Goal: Complete application form

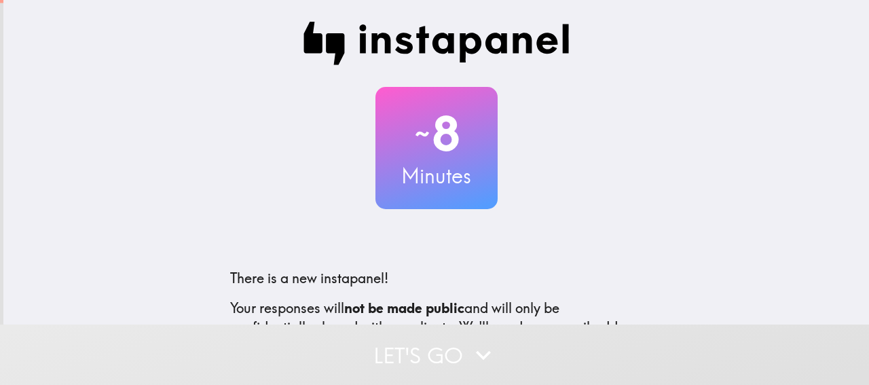
scroll to position [181, 0]
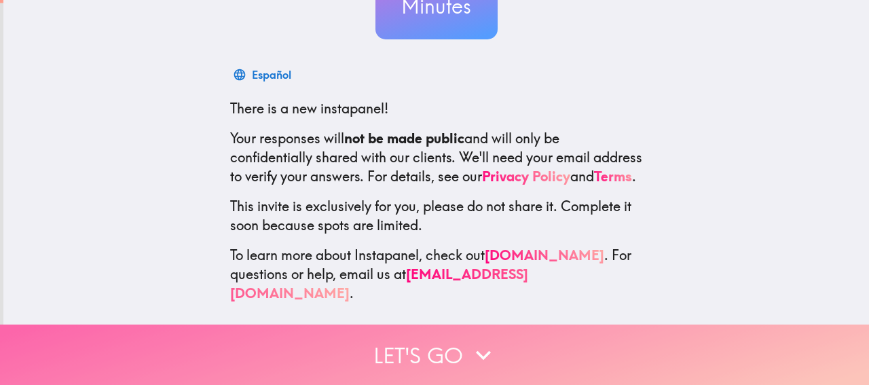
click at [444, 332] on button "Let's go" at bounding box center [434, 355] width 869 height 60
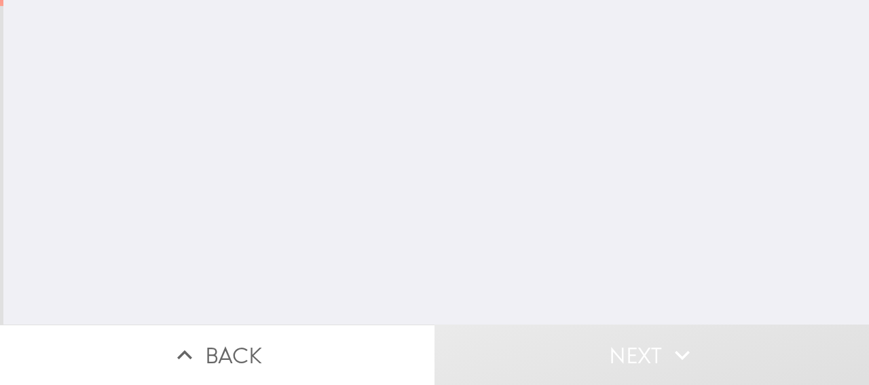
scroll to position [0, 0]
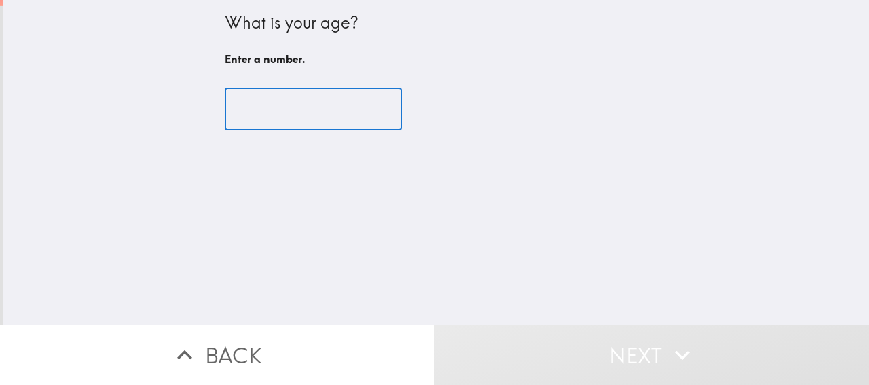
click at [306, 108] on input "number" at bounding box center [313, 109] width 177 height 42
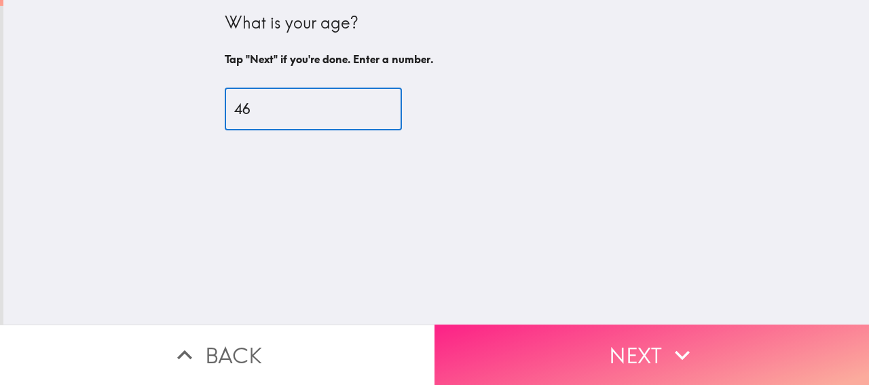
type input "46"
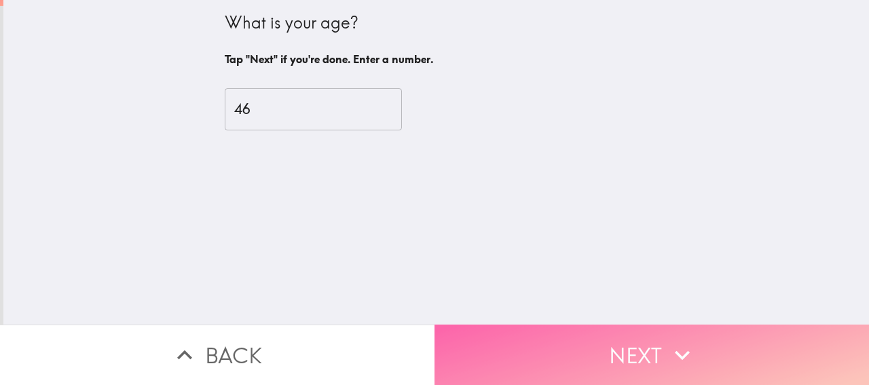
click at [659, 346] on button "Next" at bounding box center [652, 355] width 435 height 60
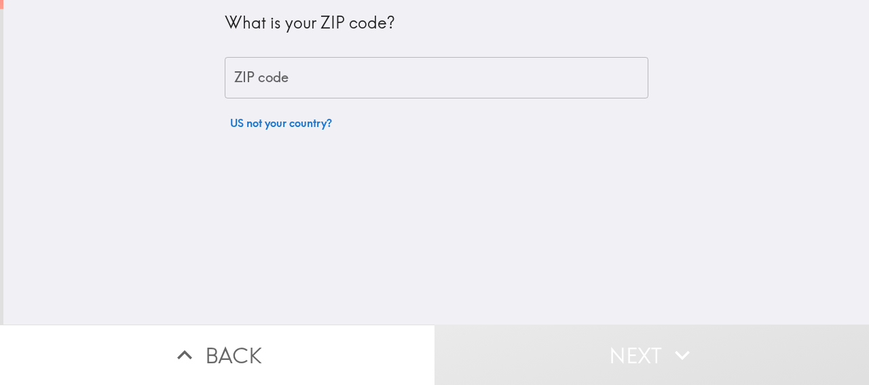
click at [286, 85] on input "ZIP code" at bounding box center [437, 78] width 424 height 42
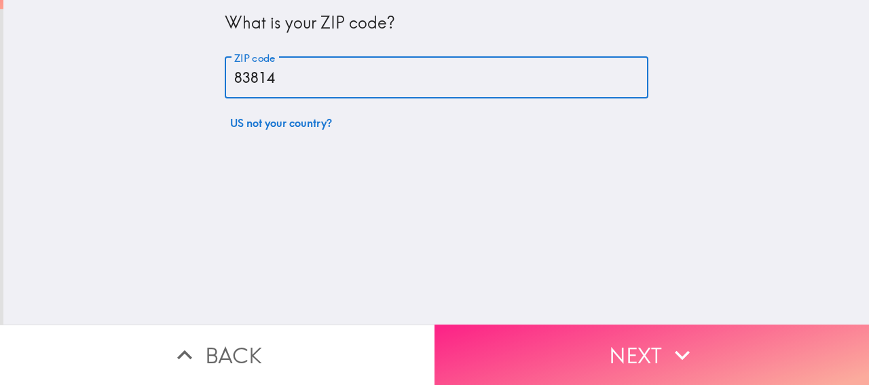
type input "83814"
click at [559, 352] on button "Next" at bounding box center [652, 355] width 435 height 60
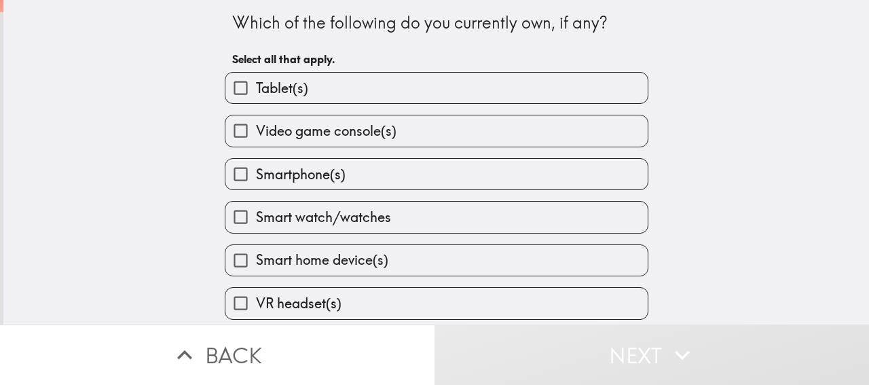
click at [269, 90] on span "Tablet(s)" at bounding box center [282, 88] width 52 height 19
click at [256, 90] on input "Tablet(s)" at bounding box center [240, 88] width 31 height 31
checkbox input "true"
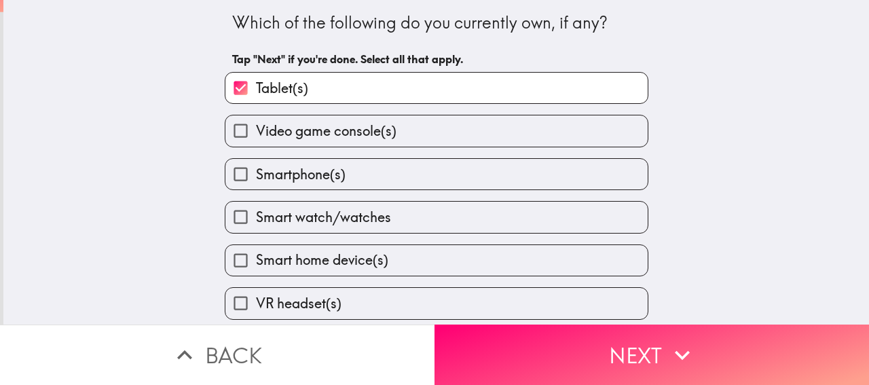
click at [295, 141] on span "Video game console(s)" at bounding box center [326, 131] width 141 height 19
click at [256, 141] on input "Video game console(s)" at bounding box center [240, 130] width 31 height 31
checkbox input "true"
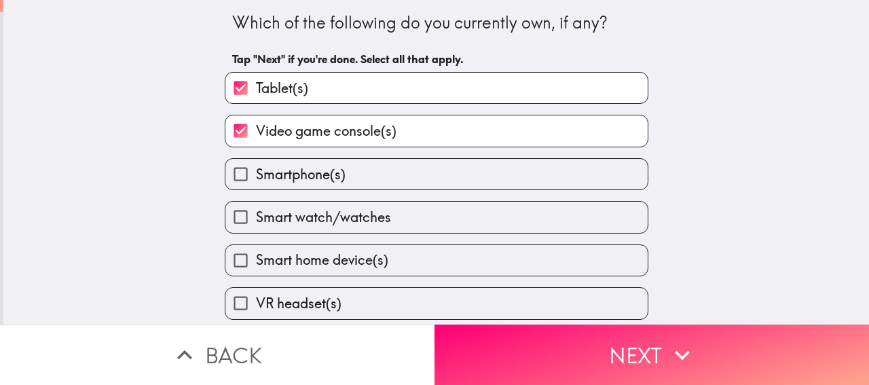
click at [308, 165] on label "Smartphone(s)" at bounding box center [436, 174] width 422 height 31
click at [256, 165] on input "Smartphone(s)" at bounding box center [240, 174] width 31 height 31
checkbox input "true"
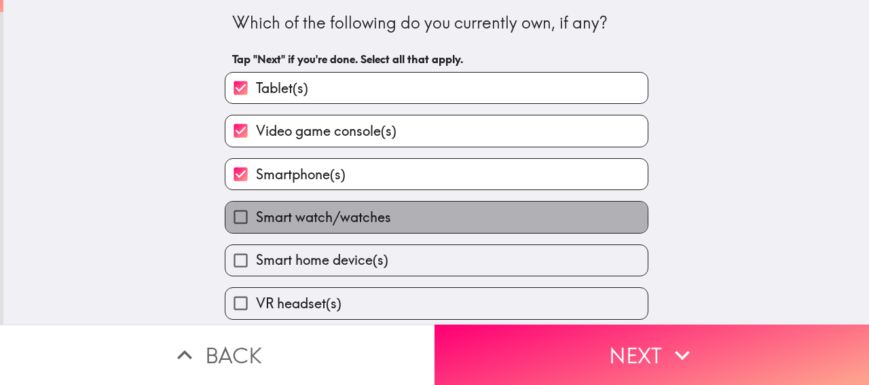
click at [341, 221] on span "Smart watch/watches" at bounding box center [323, 217] width 135 height 19
click at [256, 221] on input "Smart watch/watches" at bounding box center [240, 217] width 31 height 31
checkbox input "true"
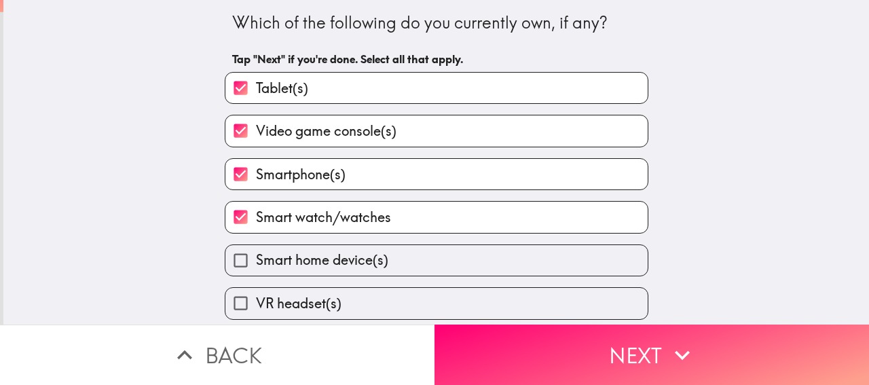
click at [363, 261] on span "Smart home device(s)" at bounding box center [322, 260] width 132 height 19
click at [256, 261] on input "Smart home device(s)" at bounding box center [240, 260] width 31 height 31
checkbox input "true"
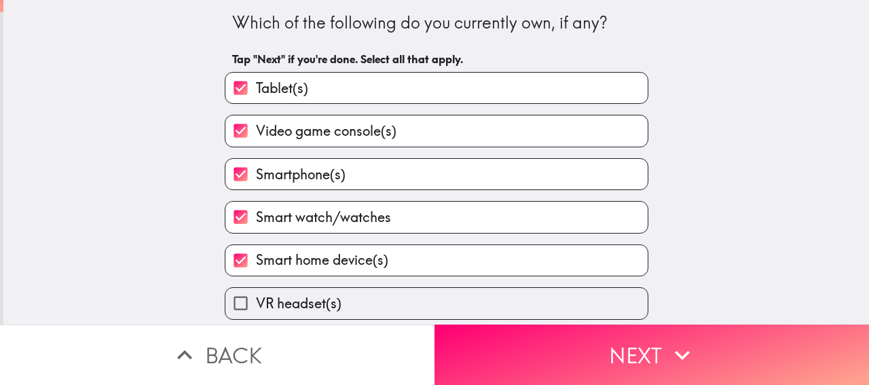
scroll to position [52, 0]
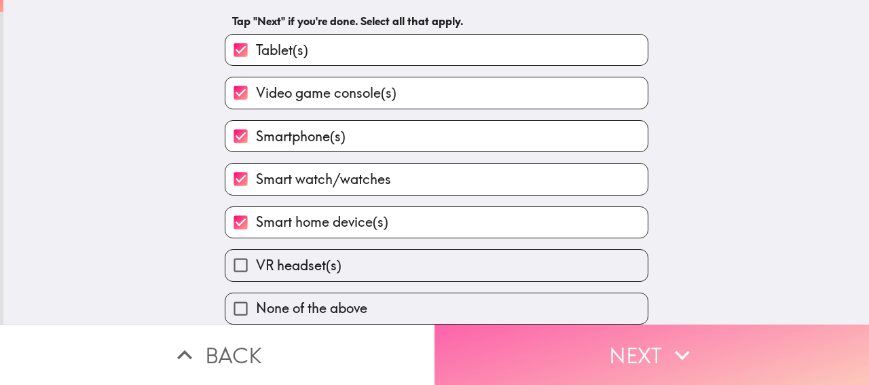
click at [514, 325] on button "Next" at bounding box center [652, 355] width 435 height 60
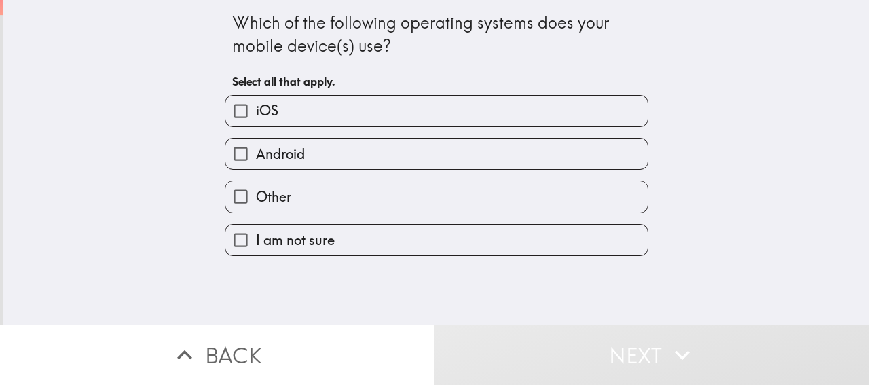
click at [272, 124] on label "iOS" at bounding box center [436, 111] width 422 height 31
click at [256, 124] on input "iOS" at bounding box center [240, 111] width 31 height 31
checkbox input "true"
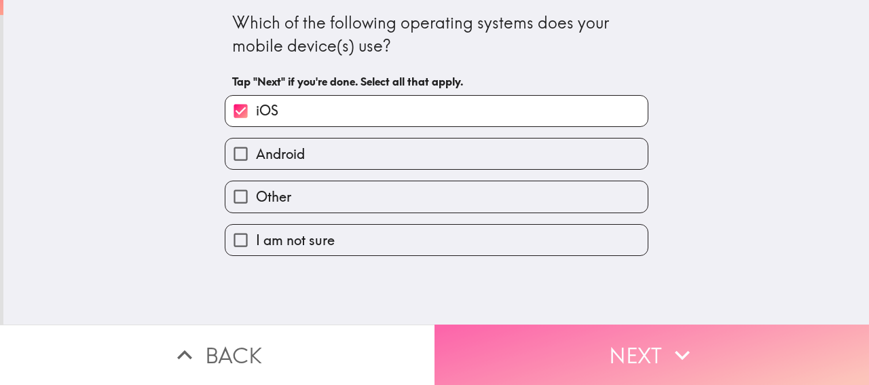
click at [545, 335] on button "Next" at bounding box center [652, 355] width 435 height 60
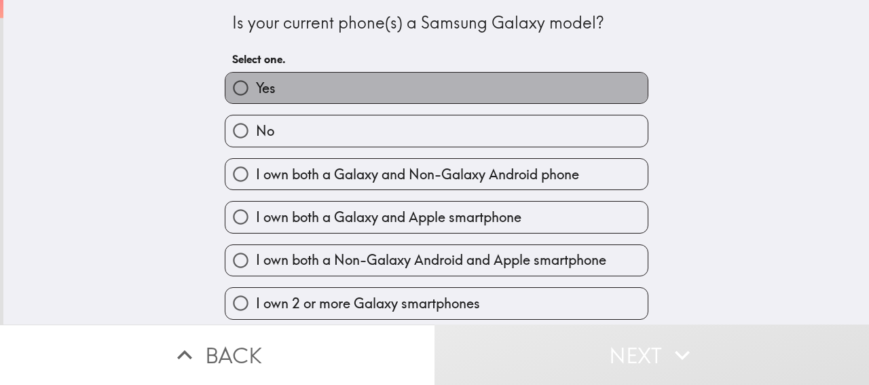
click at [335, 94] on label "Yes" at bounding box center [436, 88] width 422 height 31
click at [256, 94] on input "Yes" at bounding box center [240, 88] width 31 height 31
radio input "true"
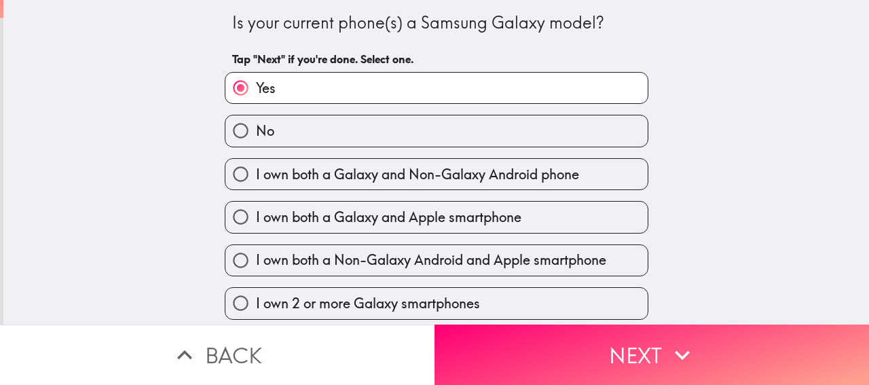
scroll to position [96, 0]
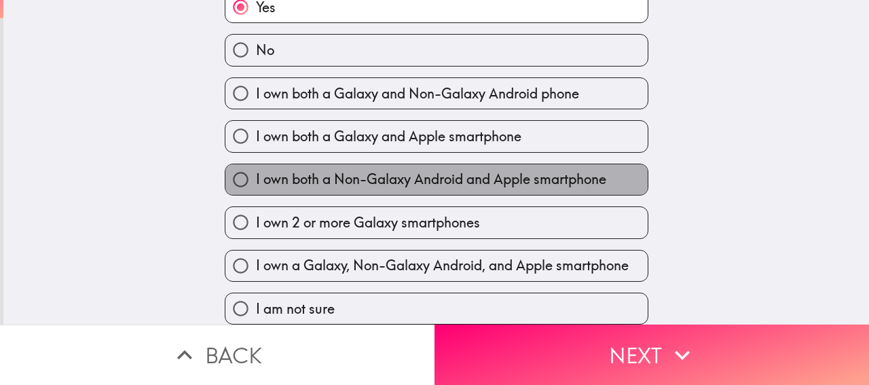
click at [456, 170] on span "I own both a Non-Galaxy Android and Apple smartphone" at bounding box center [431, 179] width 350 height 19
click at [256, 166] on input "I own both a Non-Galaxy Android and Apple smartphone" at bounding box center [240, 179] width 31 height 31
radio input "true"
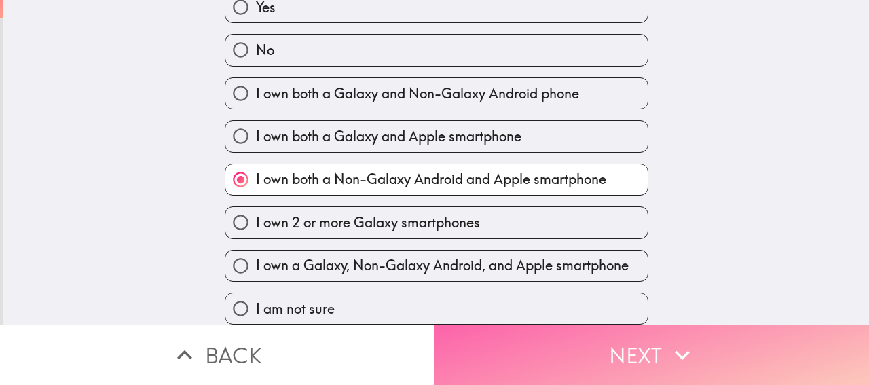
click at [563, 363] on button "Next" at bounding box center [652, 355] width 435 height 60
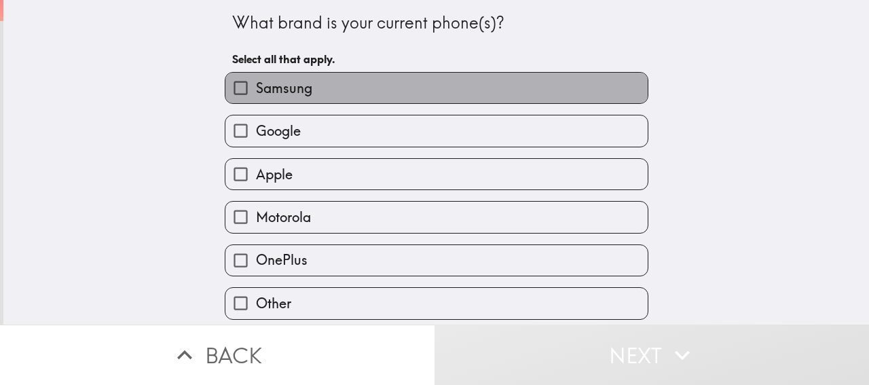
click at [287, 101] on label "Samsung" at bounding box center [436, 88] width 422 height 31
click at [256, 101] on input "Samsung" at bounding box center [240, 88] width 31 height 31
checkbox input "true"
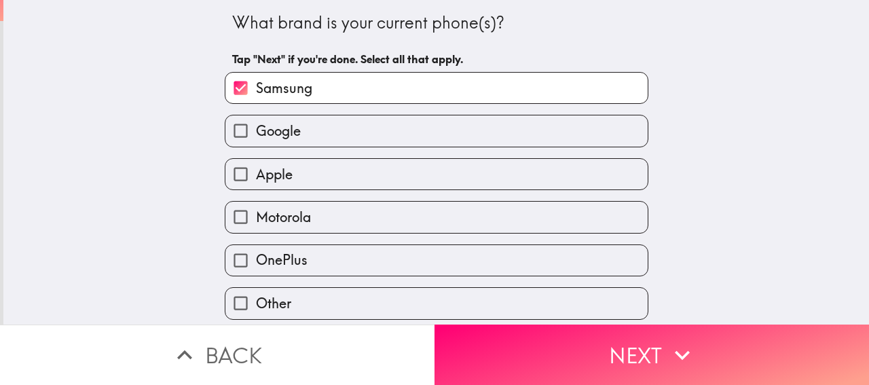
click at [283, 170] on label "Apple" at bounding box center [436, 174] width 422 height 31
click at [256, 170] on input "Apple" at bounding box center [240, 174] width 31 height 31
checkbox input "true"
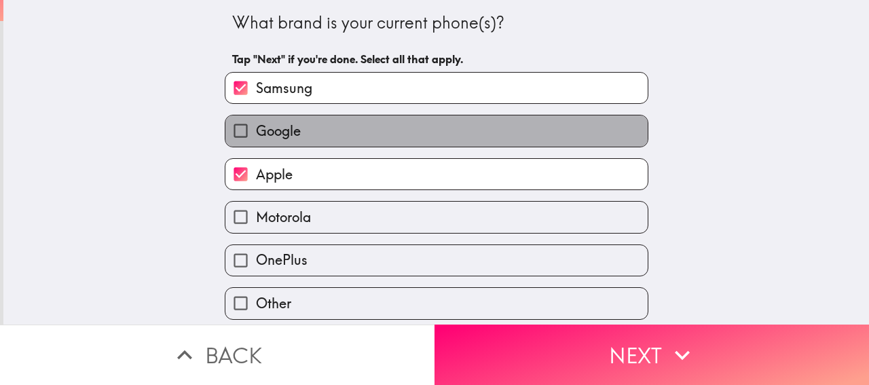
click at [283, 146] on label "Google" at bounding box center [436, 130] width 422 height 31
click at [256, 146] on input "Google" at bounding box center [240, 130] width 31 height 31
checkbox input "true"
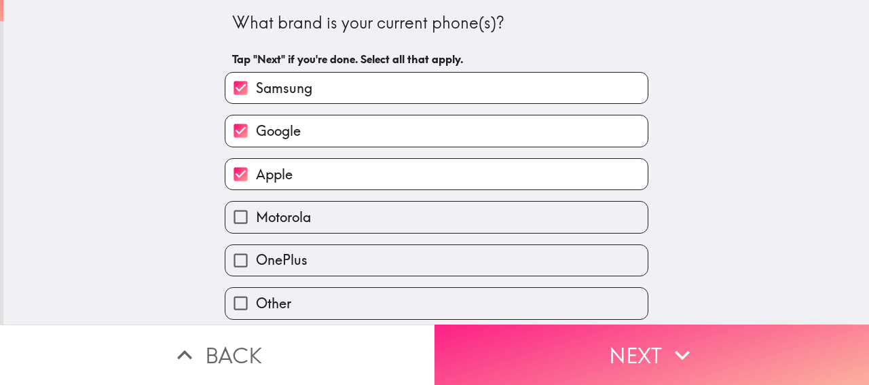
click at [544, 365] on button "Next" at bounding box center [652, 355] width 435 height 60
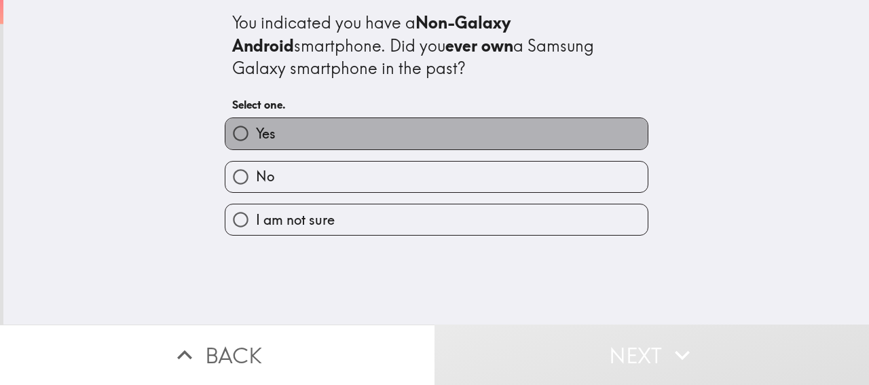
click at [380, 135] on label "Yes" at bounding box center [436, 133] width 422 height 31
click at [256, 135] on input "Yes" at bounding box center [240, 133] width 31 height 31
radio input "true"
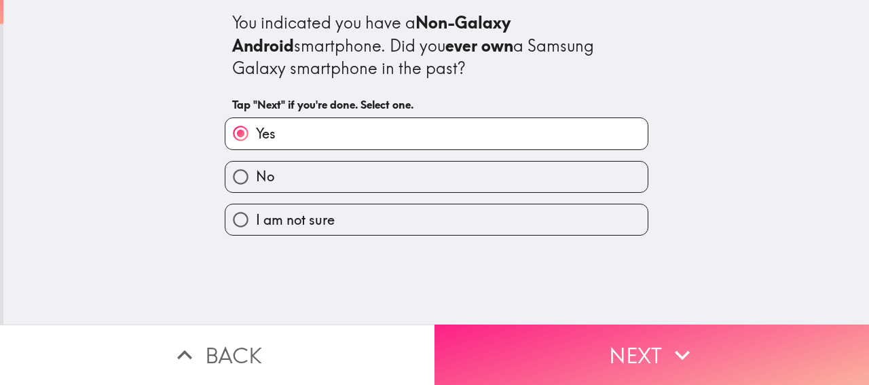
click at [641, 361] on button "Next" at bounding box center [652, 355] width 435 height 60
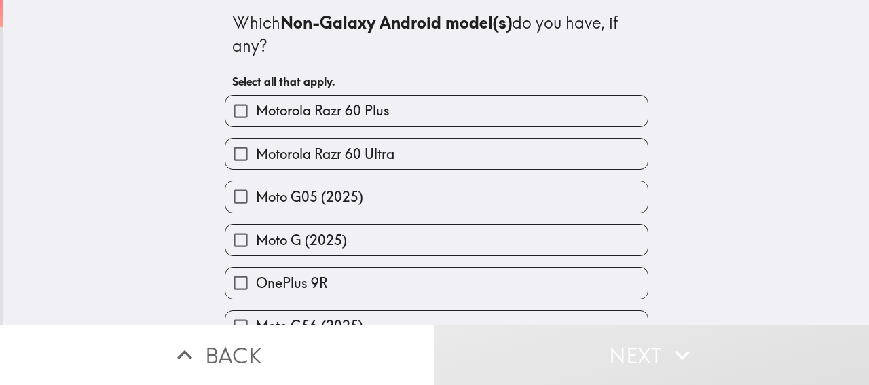
click at [361, 113] on span "Motorola Razr 60 Plus" at bounding box center [323, 110] width 134 height 19
click at [256, 113] on input "Motorola Razr 60 Plus" at bounding box center [240, 111] width 31 height 31
checkbox input "true"
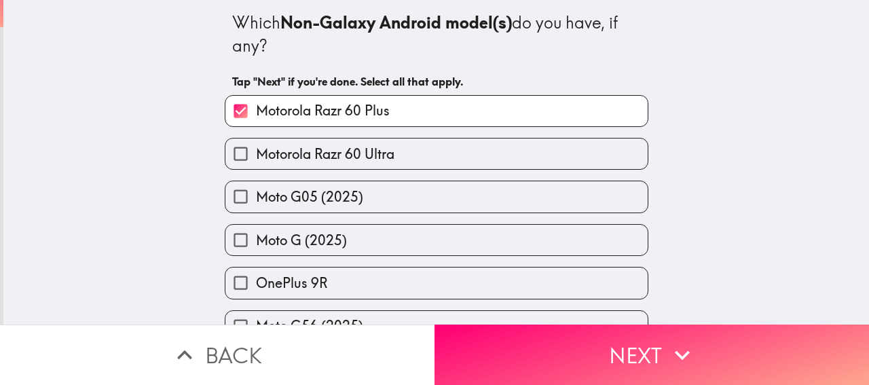
click at [342, 159] on span "Motorola Razr 60 Ultra" at bounding box center [325, 154] width 139 height 19
click at [256, 159] on input "Motorola Razr 60 Ultra" at bounding box center [240, 154] width 31 height 31
checkbox input "true"
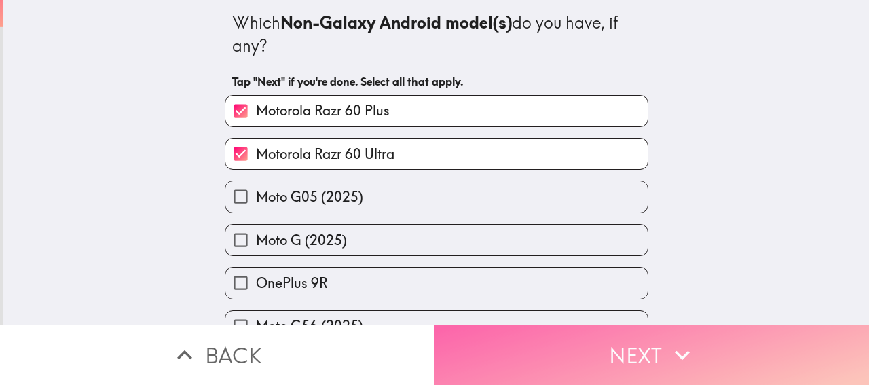
click at [529, 340] on button "Next" at bounding box center [652, 355] width 435 height 60
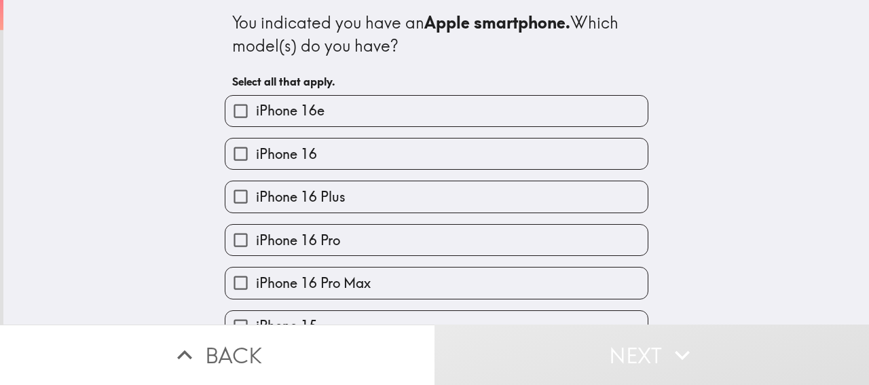
click at [312, 109] on span "iPhone 16e" at bounding box center [290, 110] width 69 height 19
click at [256, 109] on input "iPhone 16e" at bounding box center [240, 111] width 31 height 31
checkbox input "true"
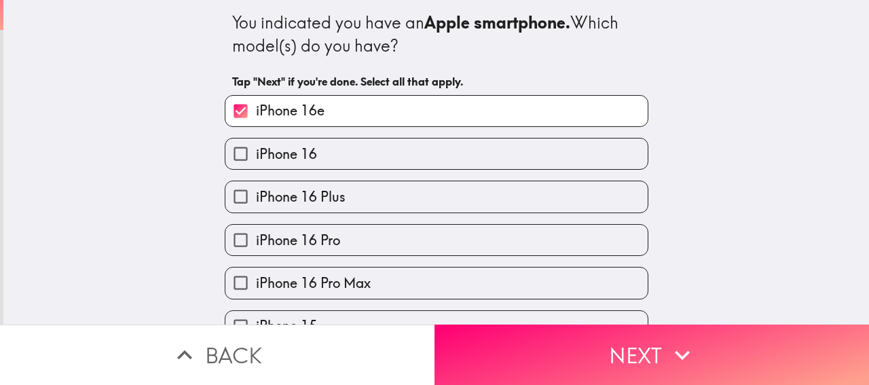
scroll to position [516, 0]
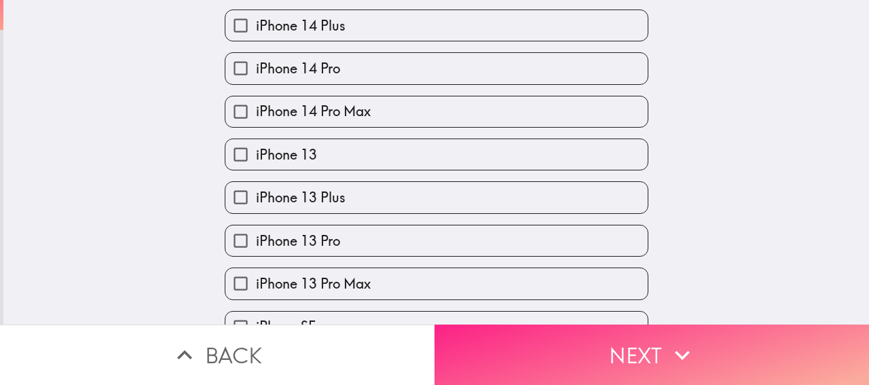
click at [559, 327] on button "Next" at bounding box center [652, 355] width 435 height 60
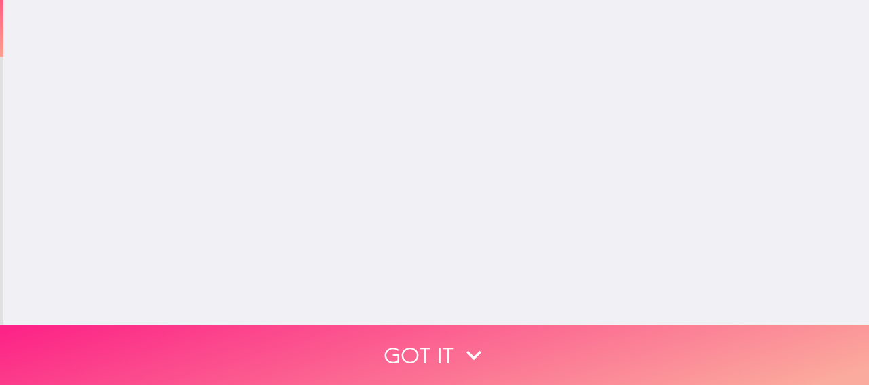
scroll to position [0, 0]
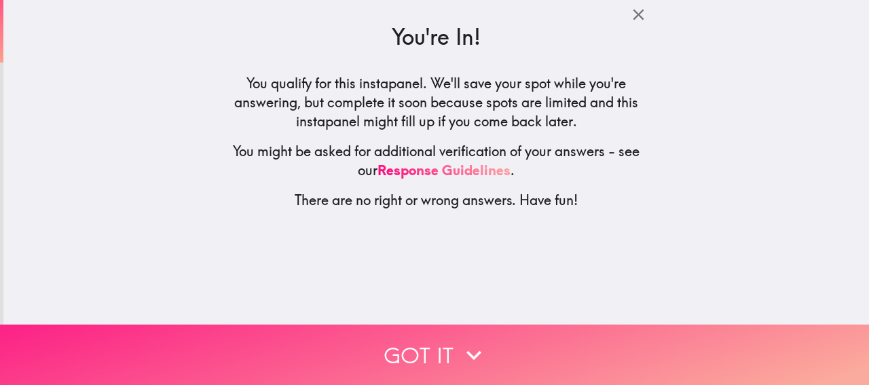
click at [510, 325] on button "Got it" at bounding box center [434, 355] width 869 height 60
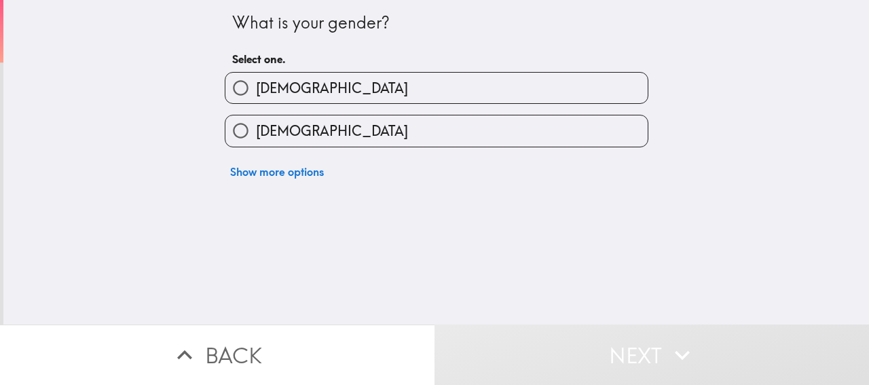
click at [338, 92] on label "[DEMOGRAPHIC_DATA]" at bounding box center [436, 88] width 422 height 31
click at [256, 92] on input "[DEMOGRAPHIC_DATA]" at bounding box center [240, 88] width 31 height 31
radio input "true"
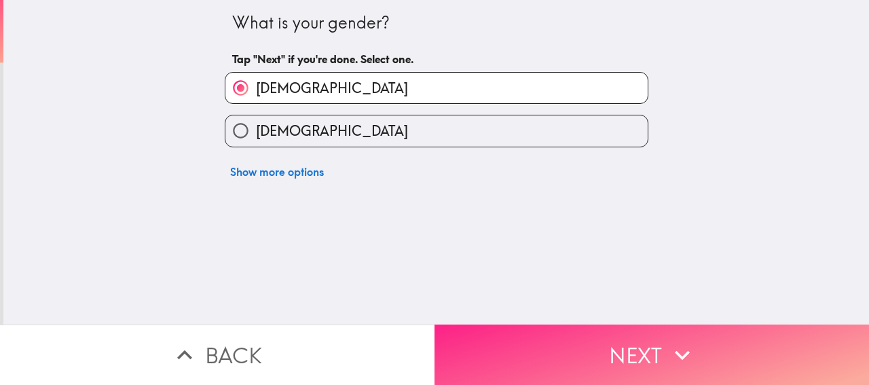
click at [577, 348] on button "Next" at bounding box center [652, 355] width 435 height 60
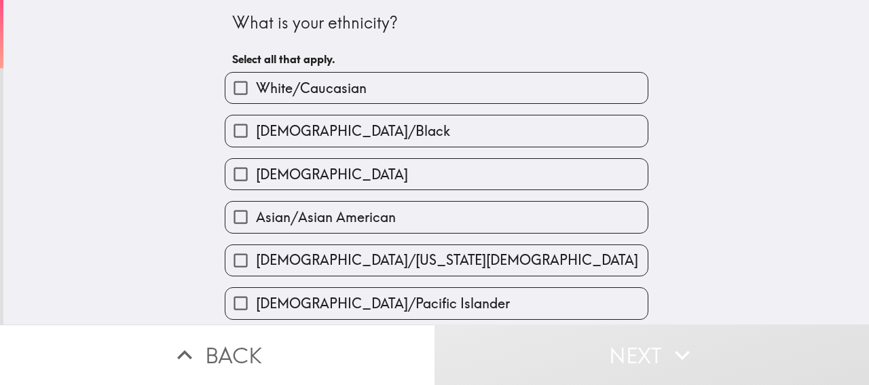
click at [286, 79] on label "White/Caucasian" at bounding box center [436, 88] width 422 height 31
click at [256, 79] on input "White/Caucasian" at bounding box center [240, 88] width 31 height 31
checkbox input "true"
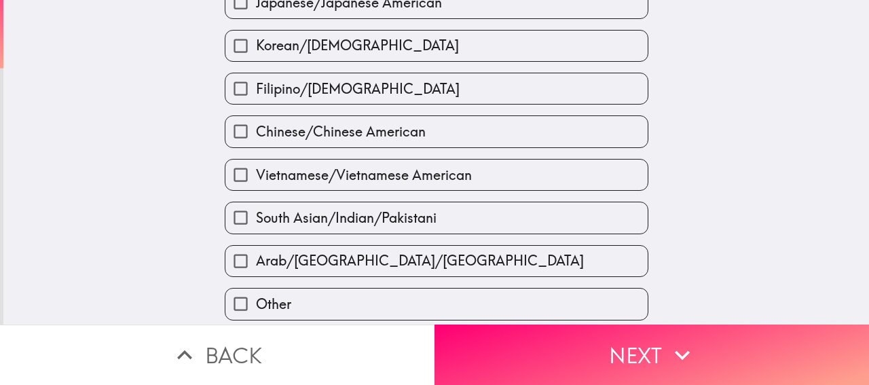
scroll to position [574, 0]
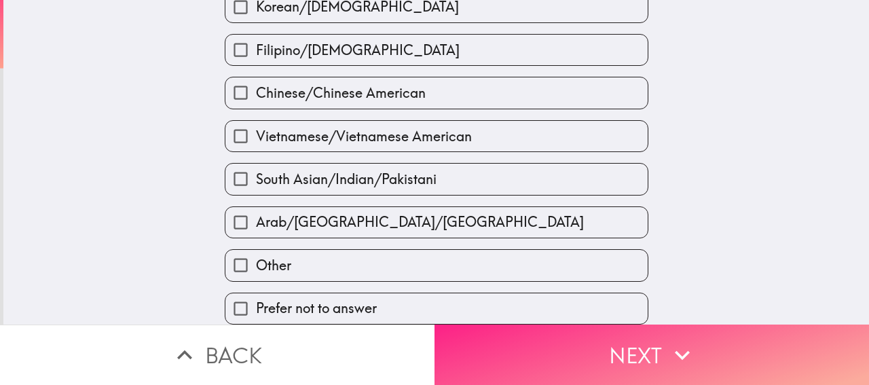
click at [595, 336] on button "Next" at bounding box center [652, 355] width 435 height 60
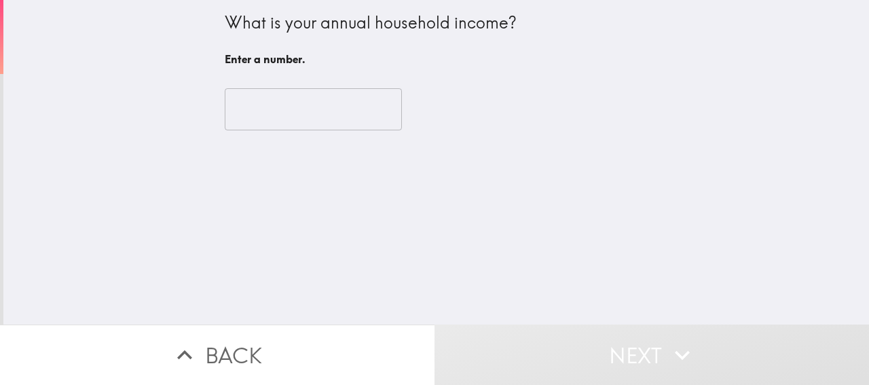
click at [335, 106] on input "number" at bounding box center [313, 109] width 177 height 42
click at [303, 115] on input "number" at bounding box center [313, 109] width 177 height 42
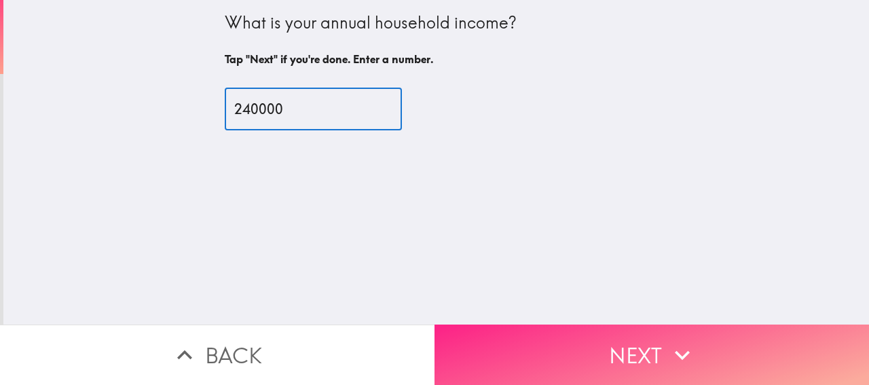
type input "240000"
click at [568, 339] on button "Next" at bounding box center [652, 355] width 435 height 60
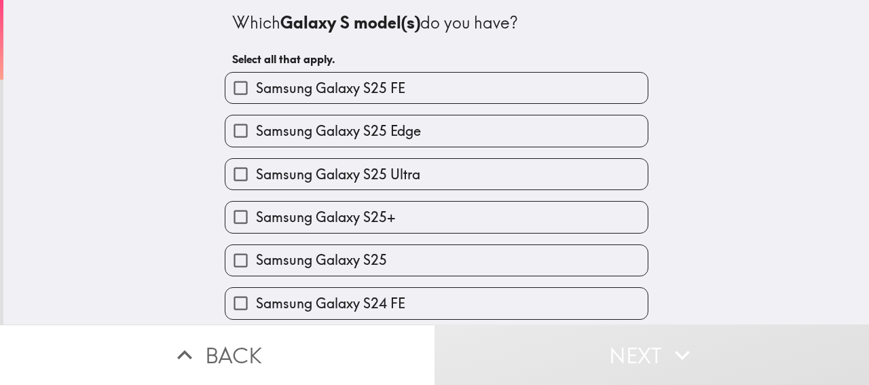
drag, startPoint x: 325, startPoint y: 94, endPoint x: 318, endPoint y: 134, distance: 41.3
click at [325, 94] on span "Samsung Galaxy S25 FE" at bounding box center [330, 88] width 149 height 19
click at [256, 94] on input "Samsung Galaxy S25 FE" at bounding box center [240, 88] width 31 height 31
checkbox input "true"
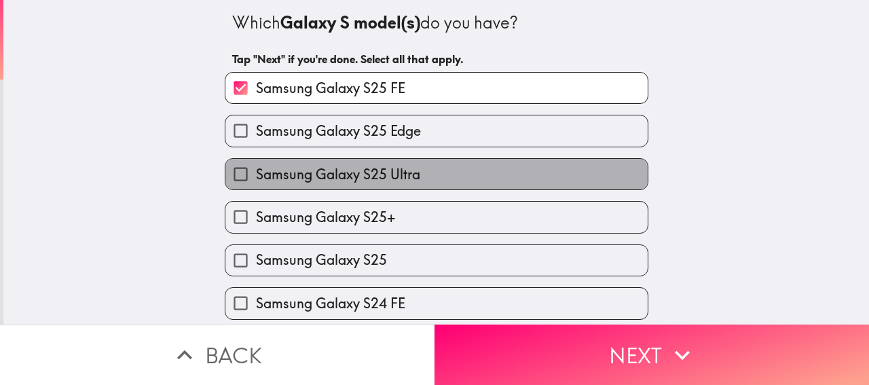
click at [298, 181] on span "Samsung Galaxy S25 Ultra" at bounding box center [338, 174] width 164 height 19
click at [256, 181] on input "Samsung Galaxy S25 Ultra" at bounding box center [240, 174] width 31 height 31
checkbox input "true"
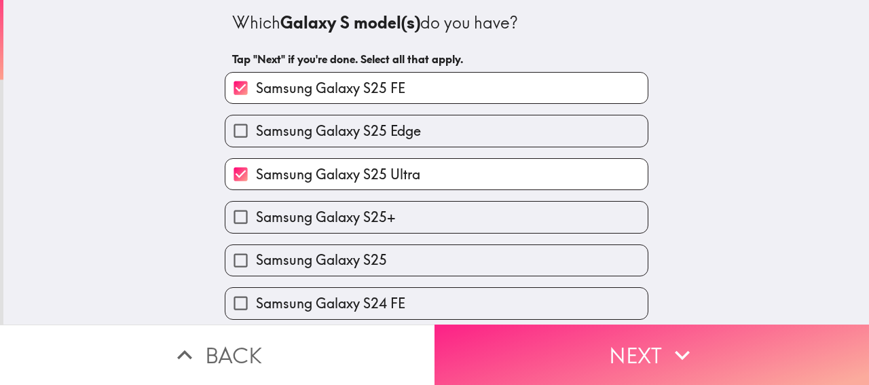
click at [566, 353] on button "Next" at bounding box center [652, 355] width 435 height 60
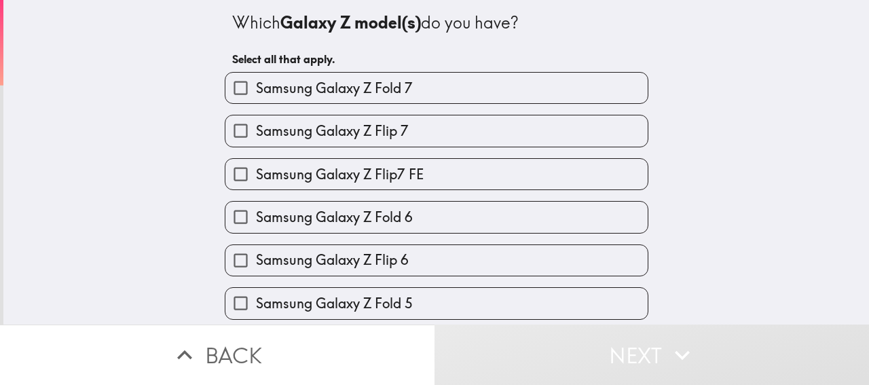
click at [370, 143] on label "Samsung Galaxy Z Flip 7" at bounding box center [436, 130] width 422 height 31
click at [256, 143] on input "Samsung Galaxy Z Flip 7" at bounding box center [240, 130] width 31 height 31
checkbox input "true"
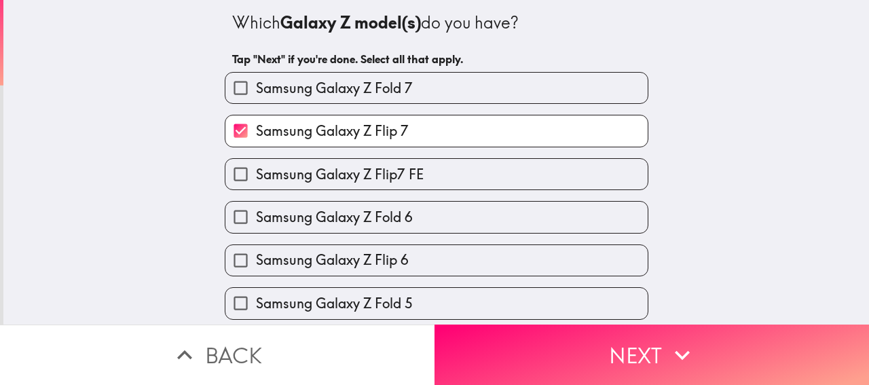
click at [364, 166] on label "Samsung Galaxy Z Flip7 FE" at bounding box center [436, 174] width 422 height 31
click at [256, 166] on input "Samsung Galaxy Z Flip7 FE" at bounding box center [240, 174] width 31 height 31
checkbox input "true"
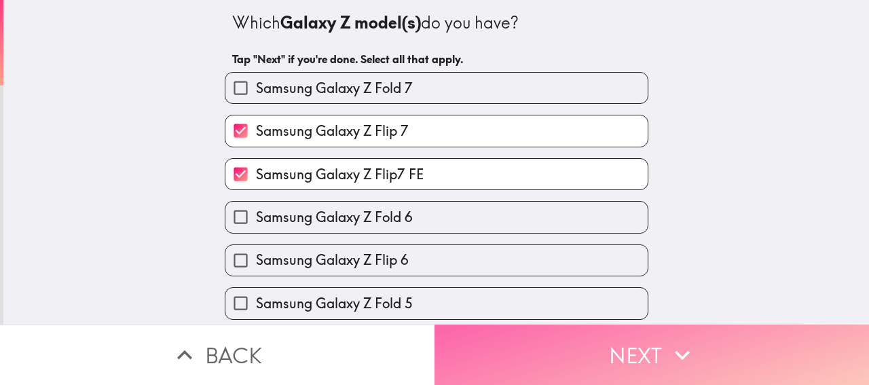
click at [490, 342] on button "Next" at bounding box center [652, 355] width 435 height 60
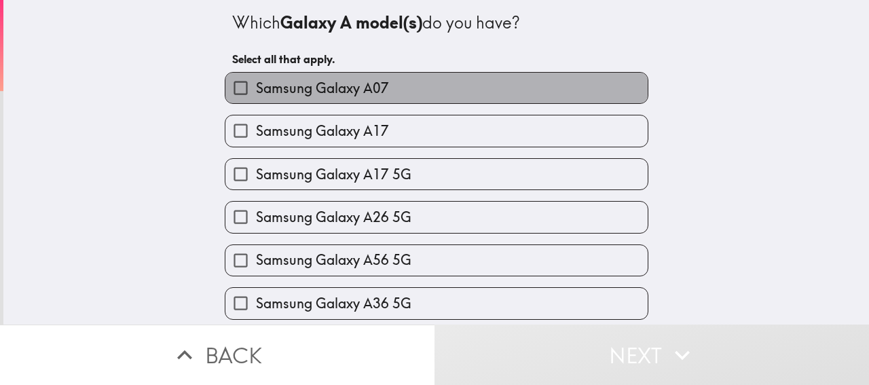
click at [318, 89] on span "Samsung Galaxy A07" at bounding box center [322, 88] width 133 height 19
click at [256, 89] on input "Samsung Galaxy A07" at bounding box center [240, 88] width 31 height 31
checkbox input "true"
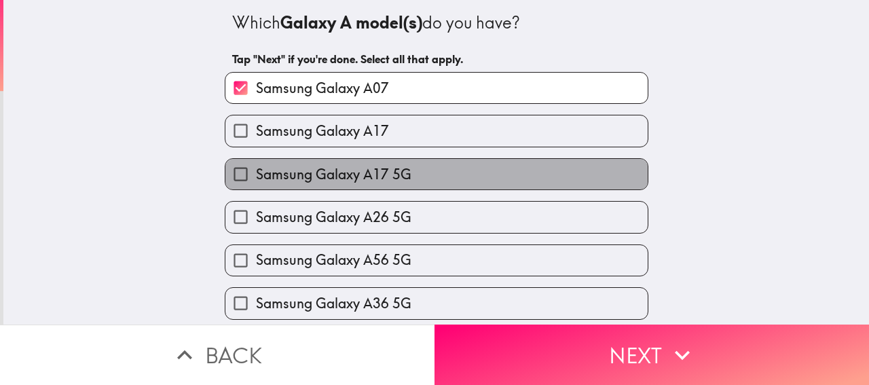
click at [313, 161] on label "Samsung Galaxy A17 5G" at bounding box center [436, 174] width 422 height 31
click at [256, 161] on input "Samsung Galaxy A17 5G" at bounding box center [240, 174] width 31 height 31
checkbox input "true"
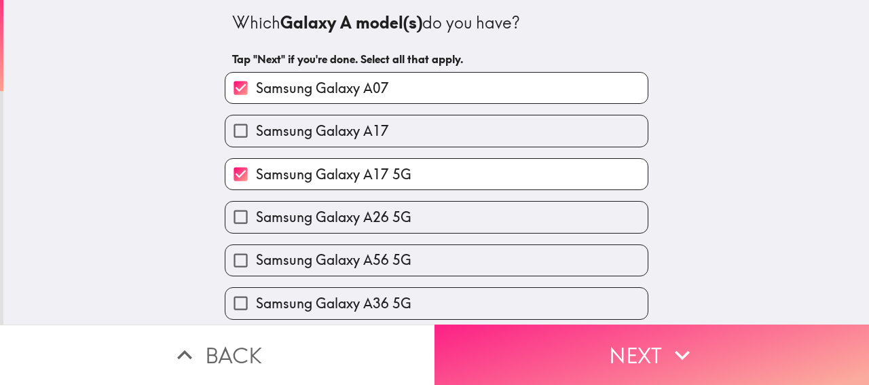
click at [641, 325] on button "Next" at bounding box center [652, 355] width 435 height 60
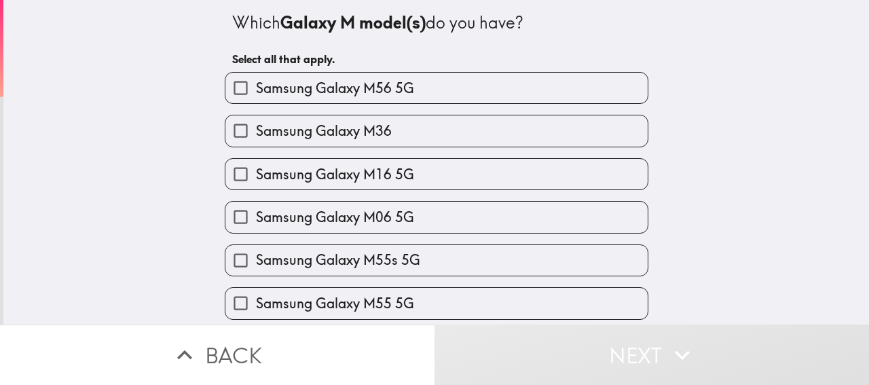
scroll to position [87, 0]
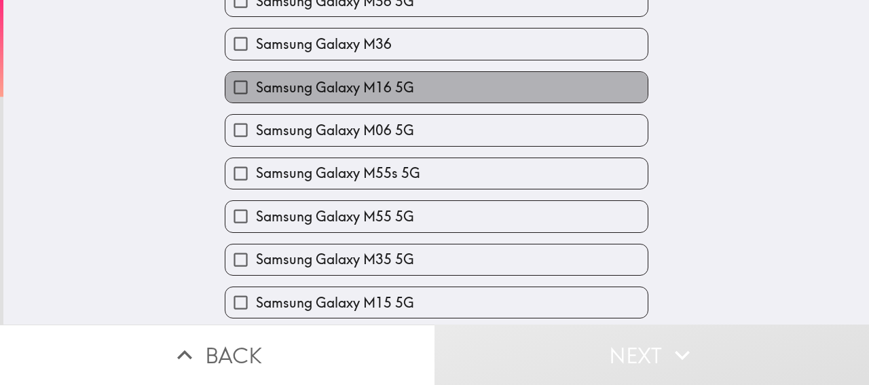
click at [383, 96] on span "Samsung Galaxy M16 5G" at bounding box center [335, 87] width 158 height 19
click at [256, 96] on input "Samsung Galaxy M16 5G" at bounding box center [240, 87] width 31 height 31
checkbox input "true"
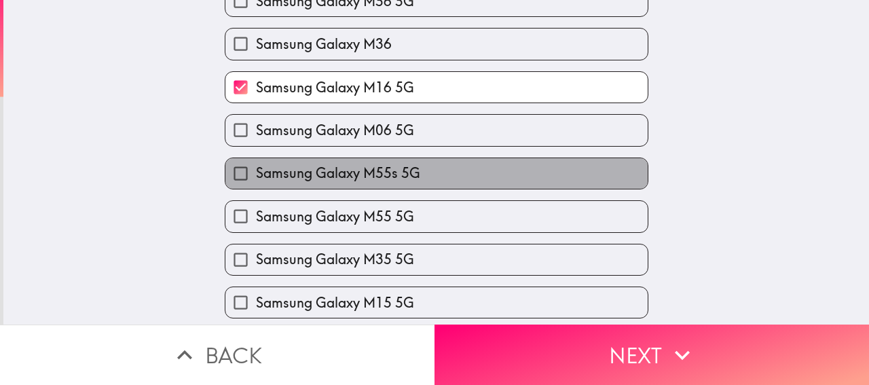
drag, startPoint x: 378, startPoint y: 167, endPoint x: 503, endPoint y: 293, distance: 177.6
click at [381, 168] on span "Samsung Galaxy M55s 5G" at bounding box center [338, 173] width 164 height 19
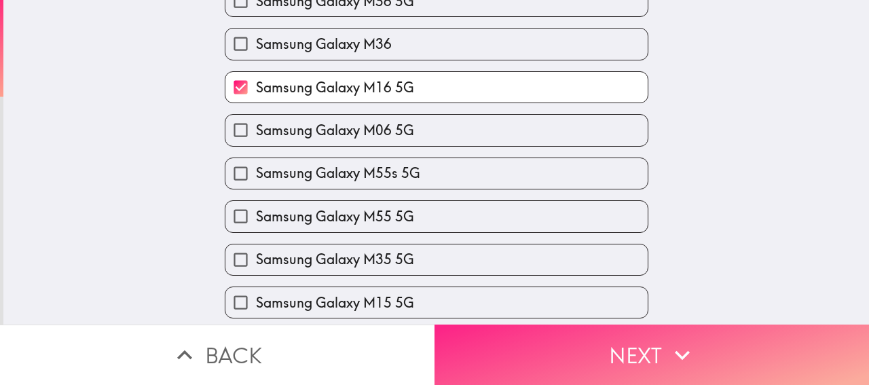
click at [588, 340] on button "Next" at bounding box center [652, 355] width 435 height 60
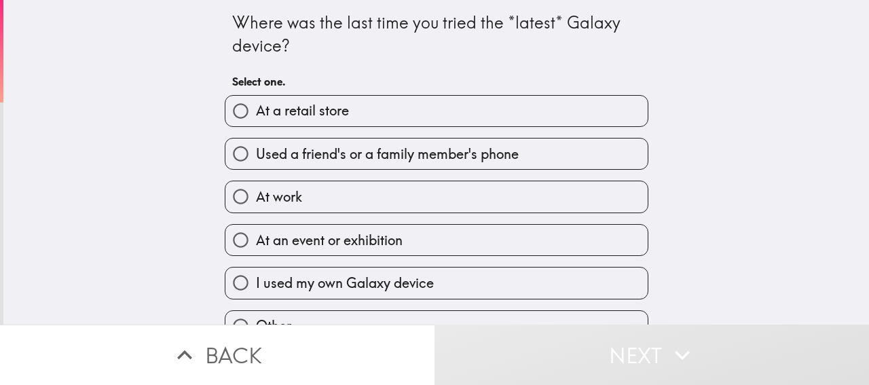
click at [317, 117] on span "At a retail store" at bounding box center [302, 110] width 93 height 19
click at [256, 117] on input "At a retail store" at bounding box center [240, 111] width 31 height 31
radio input "true"
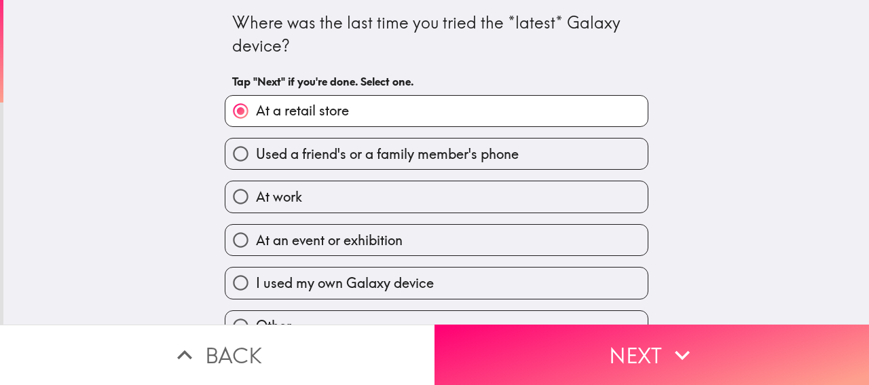
scroll to position [75, 0]
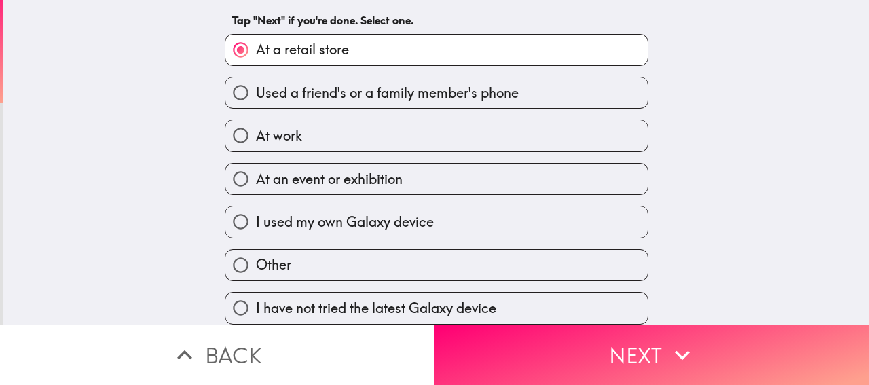
click at [331, 213] on span "I used my own Galaxy device" at bounding box center [345, 222] width 178 height 19
click at [256, 206] on input "I used my own Galaxy device" at bounding box center [240, 221] width 31 height 31
radio input "true"
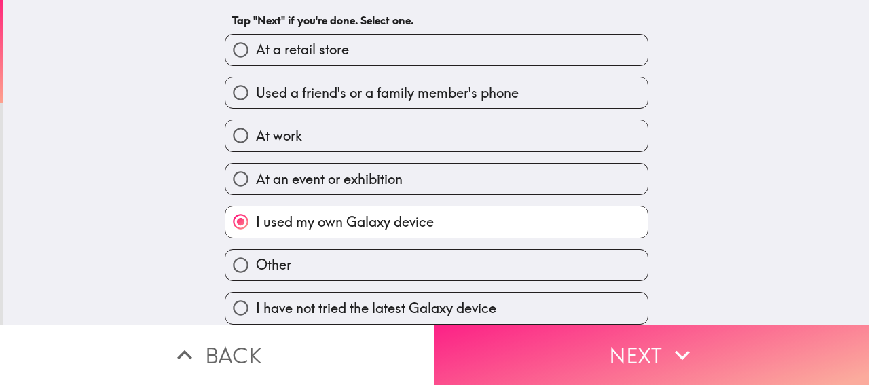
click at [536, 339] on button "Next" at bounding box center [652, 355] width 435 height 60
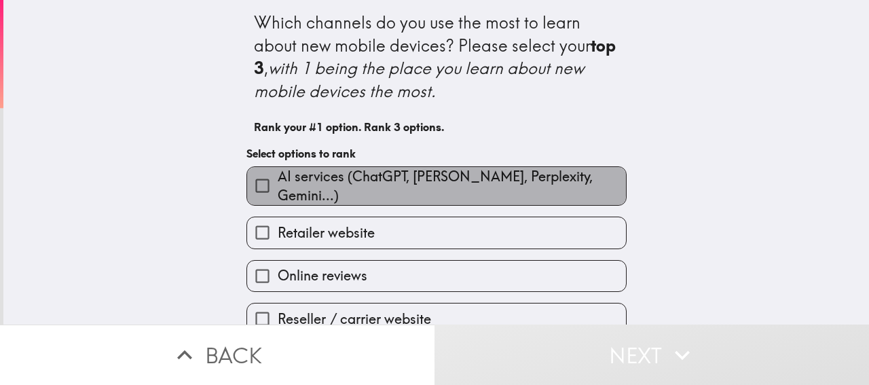
click at [351, 177] on span "AI services (ChatGPT, [PERSON_NAME], Perplexity, Gemini...)" at bounding box center [452, 186] width 348 height 38
click at [278, 177] on input "AI services (ChatGPT, [PERSON_NAME], Perplexity, Gemini...)" at bounding box center [262, 185] width 31 height 31
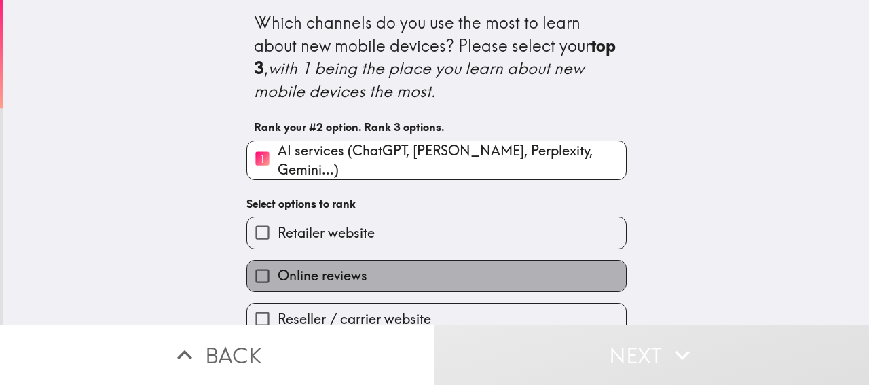
click at [358, 264] on label "Online reviews" at bounding box center [436, 276] width 379 height 31
click at [278, 264] on input "Online reviews" at bounding box center [262, 276] width 31 height 31
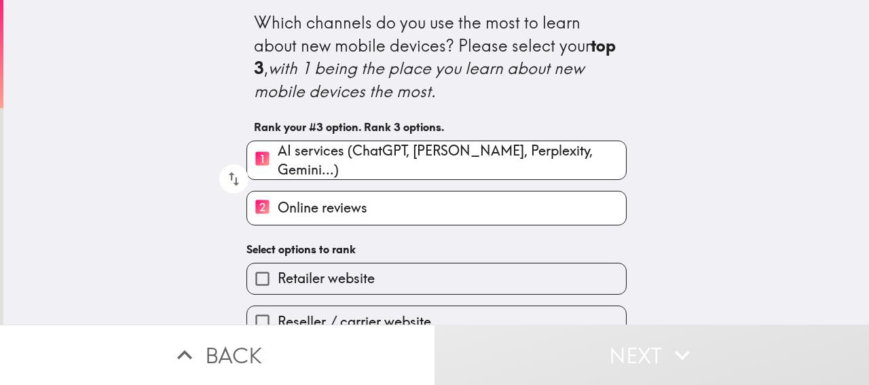
scroll to position [196, 0]
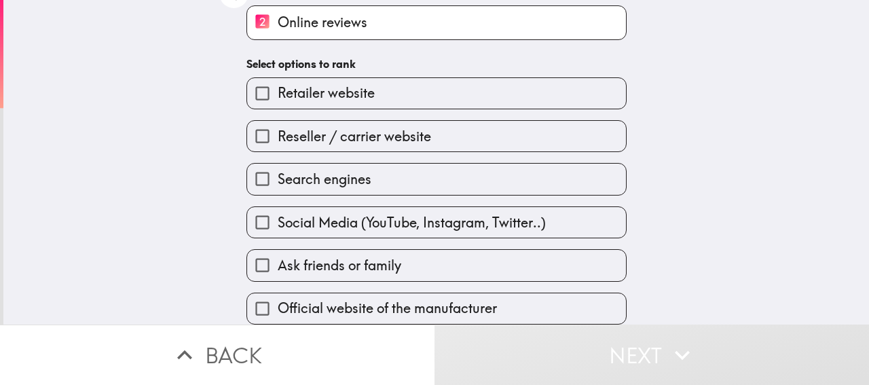
click at [348, 213] on span "Social Media (YouTube, Instagram, Twitter..)" at bounding box center [412, 222] width 268 height 19
click at [278, 208] on input "Social Media (YouTube, Instagram, Twitter..)" at bounding box center [262, 222] width 31 height 31
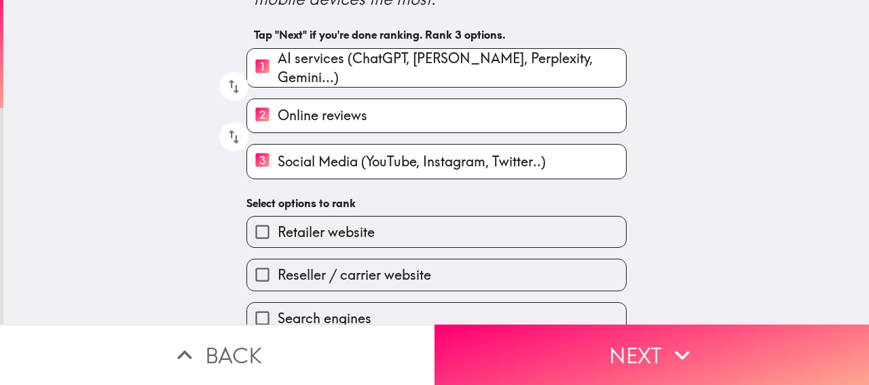
scroll to position [0, 0]
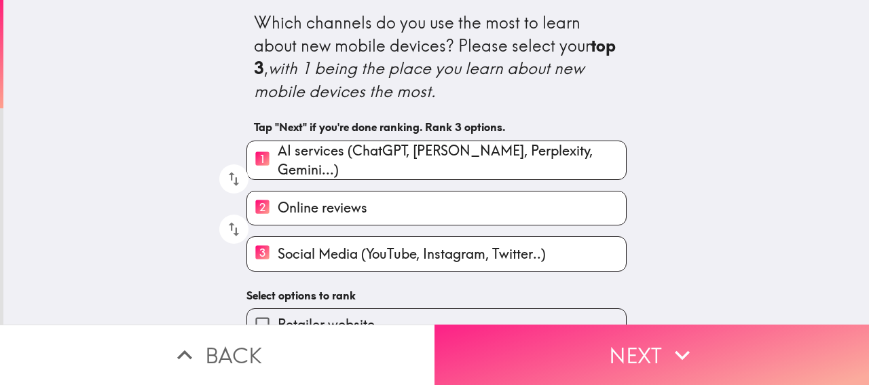
click at [596, 335] on button "Next" at bounding box center [652, 355] width 435 height 60
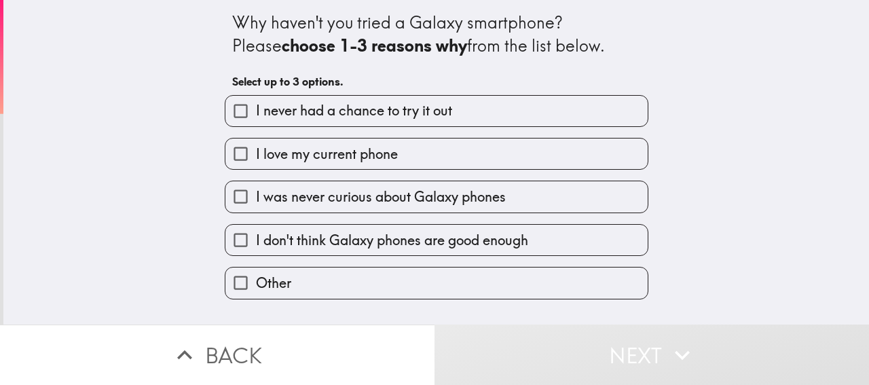
drag, startPoint x: 261, startPoint y: 108, endPoint x: 263, endPoint y: 118, distance: 10.4
click at [262, 108] on span "I never had a chance to try it out" at bounding box center [354, 110] width 196 height 19
click at [256, 108] on input "I never had a chance to try it out" at bounding box center [240, 111] width 31 height 31
checkbox input "true"
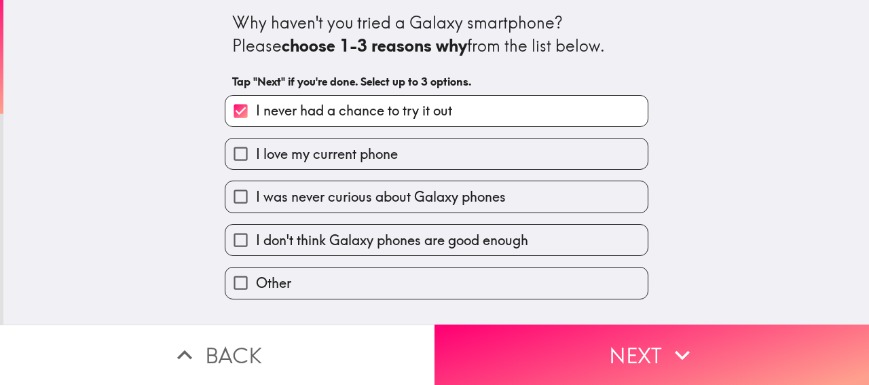
click at [303, 205] on span "I was never curious about Galaxy phones" at bounding box center [381, 196] width 250 height 19
click at [256, 205] on input "I was never curious about Galaxy phones" at bounding box center [240, 196] width 31 height 31
checkbox input "true"
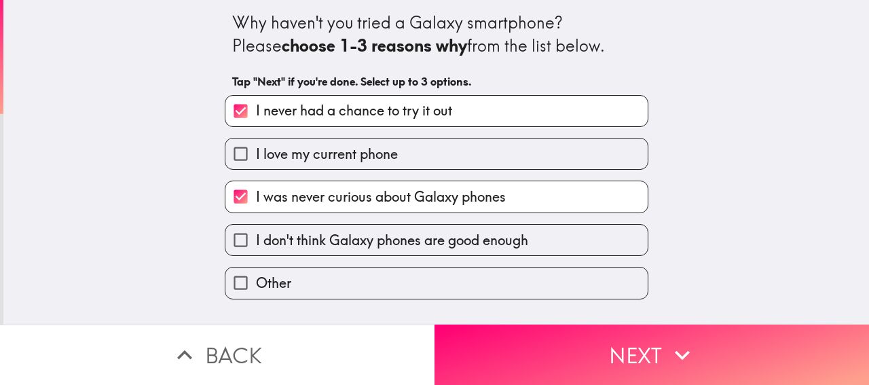
click at [289, 158] on span "I love my current phone" at bounding box center [327, 154] width 142 height 19
click at [256, 158] on input "I love my current phone" at bounding box center [240, 154] width 31 height 31
checkbox input "true"
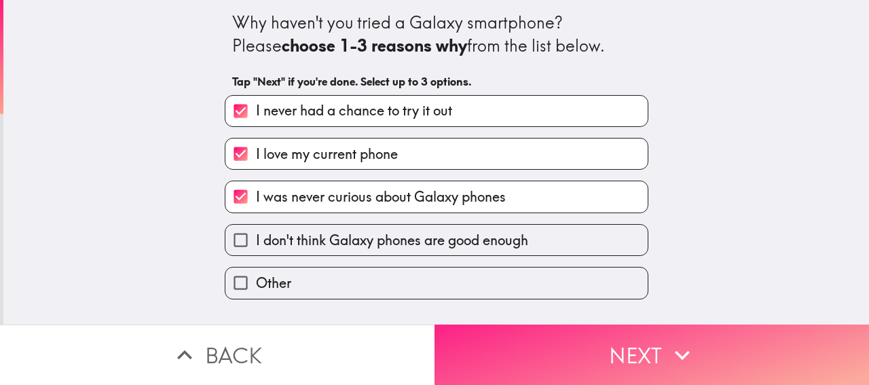
click at [550, 336] on button "Next" at bounding box center [652, 355] width 435 height 60
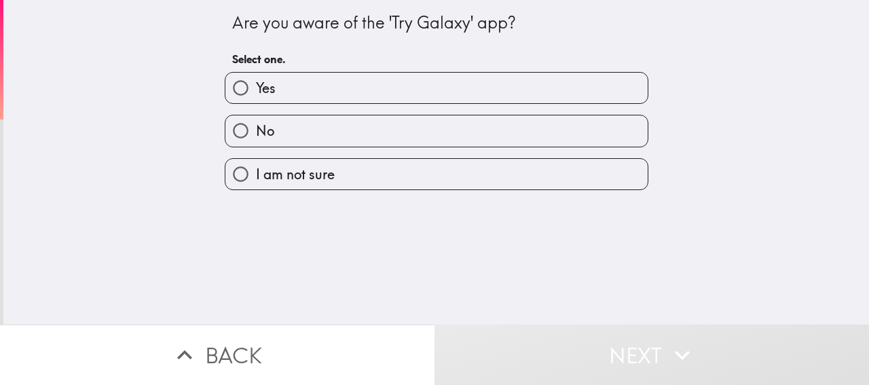
click at [501, 90] on label "Yes" at bounding box center [436, 88] width 422 height 31
click at [256, 90] on input "Yes" at bounding box center [240, 88] width 31 height 31
radio input "true"
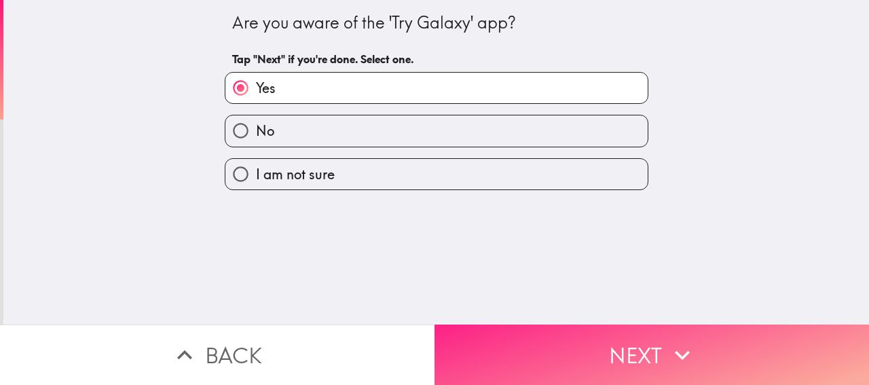
click at [637, 336] on button "Next" at bounding box center [652, 355] width 435 height 60
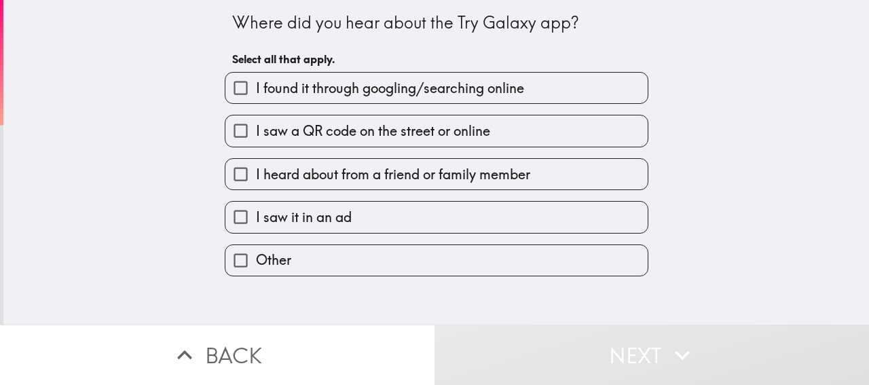
click at [289, 100] on label "I found it through googling/searching online" at bounding box center [436, 88] width 422 height 31
click at [360, 103] on label "I found it through googling/searching online" at bounding box center [436, 88] width 422 height 31
click at [256, 103] on input "I found it through googling/searching online" at bounding box center [240, 88] width 31 height 31
checkbox input "true"
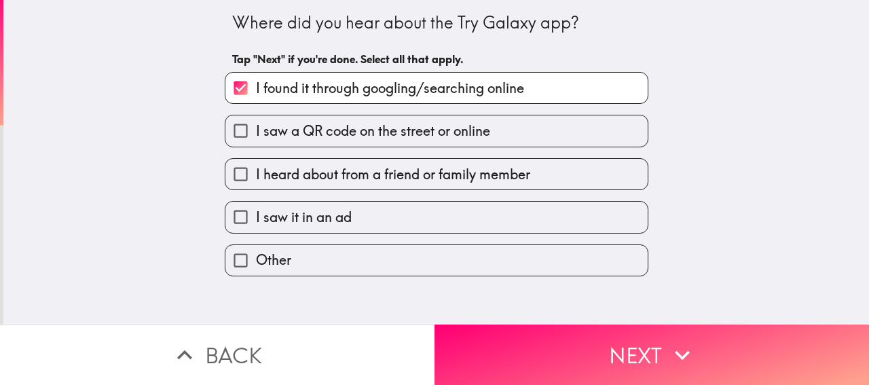
drag, startPoint x: 428, startPoint y: 123, endPoint x: 435, endPoint y: 145, distance: 22.6
click at [429, 123] on span "I saw a QR code on the street or online" at bounding box center [373, 131] width 234 height 19
click at [256, 123] on input "I saw a QR code on the street or online" at bounding box center [240, 130] width 31 height 31
checkbox input "true"
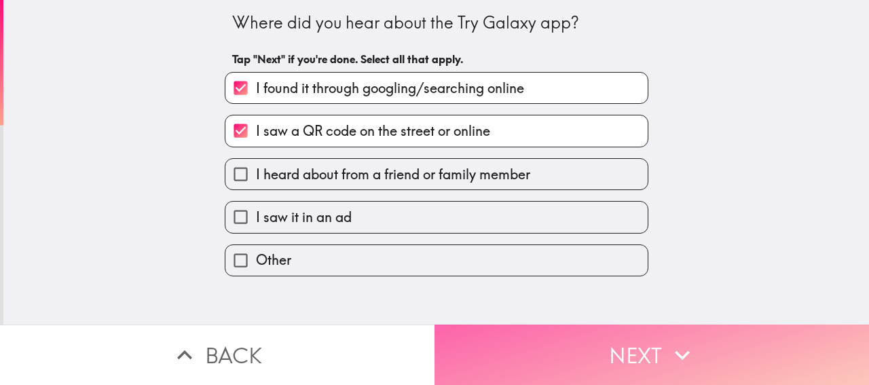
click at [548, 349] on button "Next" at bounding box center [652, 355] width 435 height 60
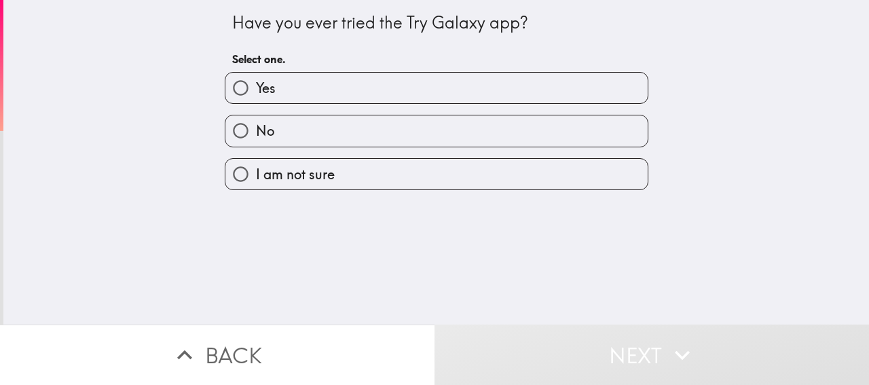
click at [301, 98] on label "Yes" at bounding box center [436, 88] width 422 height 31
click at [256, 98] on input "Yes" at bounding box center [240, 88] width 31 height 31
radio input "true"
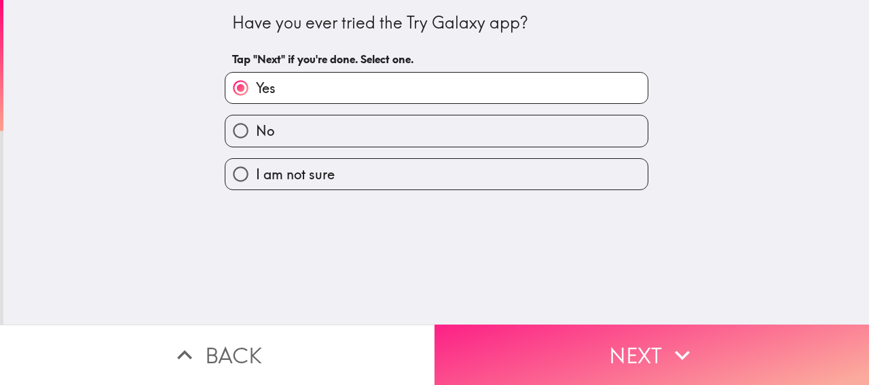
click at [594, 345] on button "Next" at bounding box center [652, 355] width 435 height 60
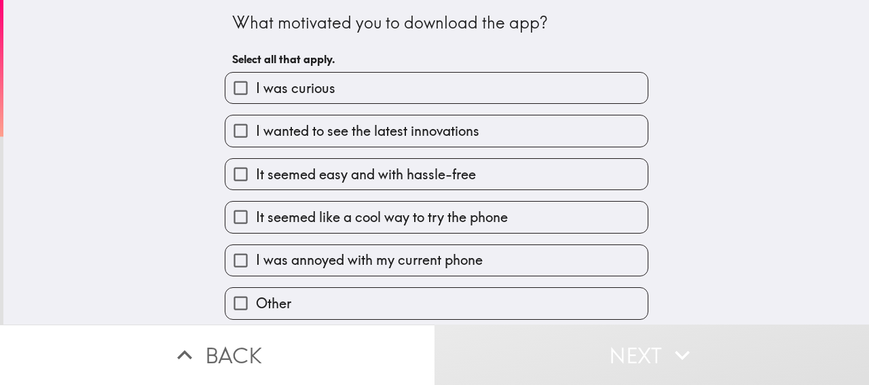
click at [278, 81] on span "I was curious" at bounding box center [295, 88] width 79 height 19
click at [256, 81] on input "I was curious" at bounding box center [240, 88] width 31 height 31
checkbox input "true"
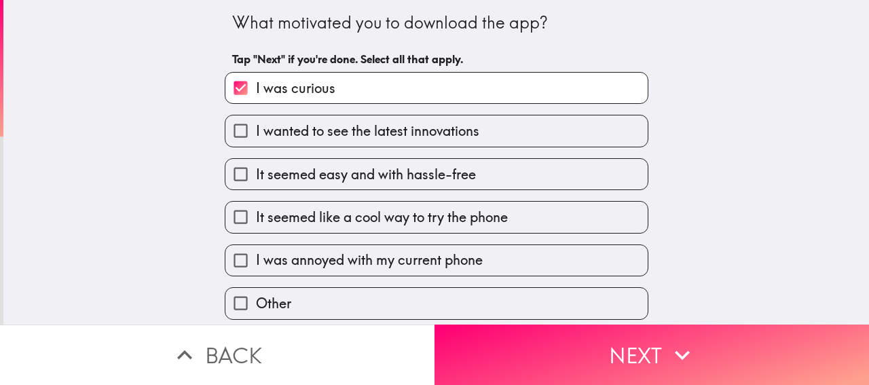
click at [318, 174] on span "It seemed easy and with hassle-free" at bounding box center [366, 174] width 220 height 19
click at [256, 174] on input "It seemed easy and with hassle-free" at bounding box center [240, 174] width 31 height 31
checkbox input "true"
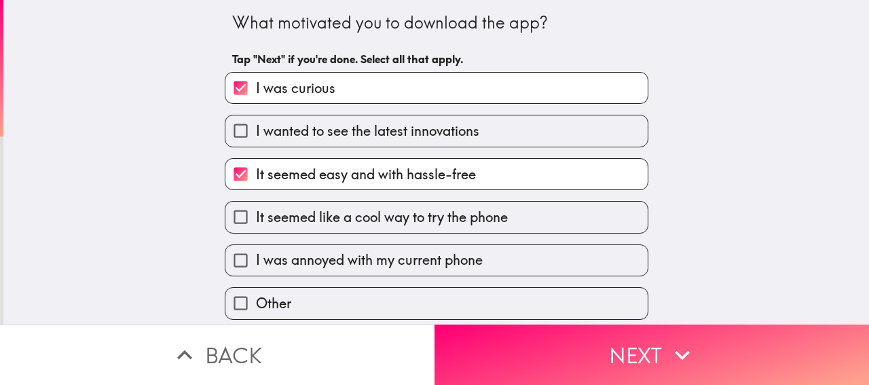
click at [332, 215] on span "It seemed like a cool way to try the phone" at bounding box center [382, 217] width 252 height 19
click at [256, 215] on input "It seemed like a cool way to try the phone" at bounding box center [240, 217] width 31 height 31
checkbox input "true"
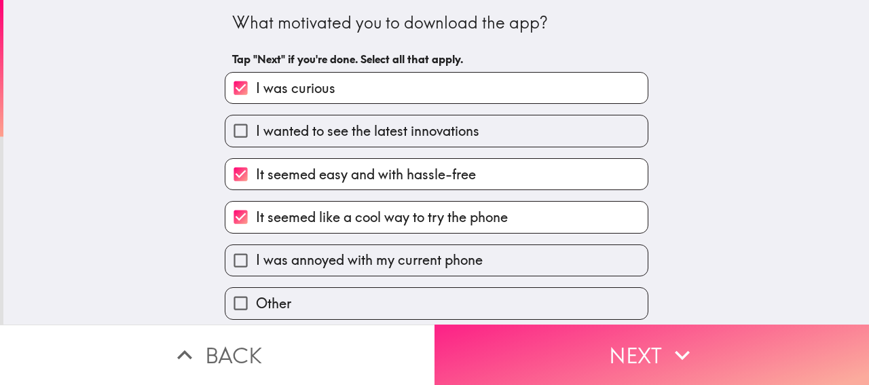
click at [478, 339] on button "Next" at bounding box center [652, 355] width 435 height 60
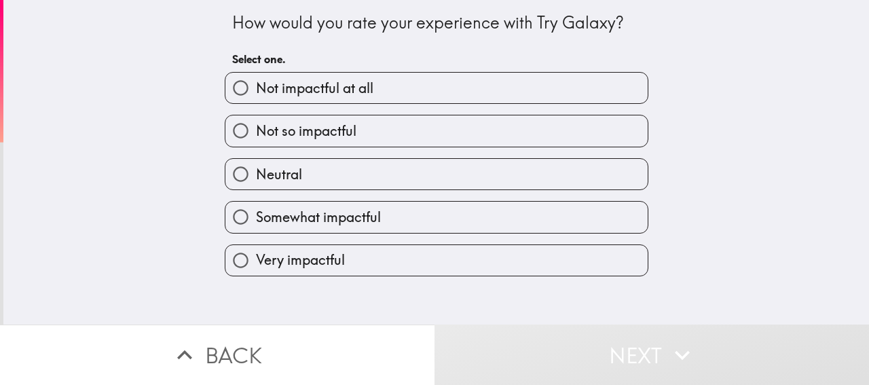
click at [321, 257] on span "Very impactful" at bounding box center [300, 260] width 89 height 19
click at [256, 257] on input "Very impactful" at bounding box center [240, 260] width 31 height 31
radio input "true"
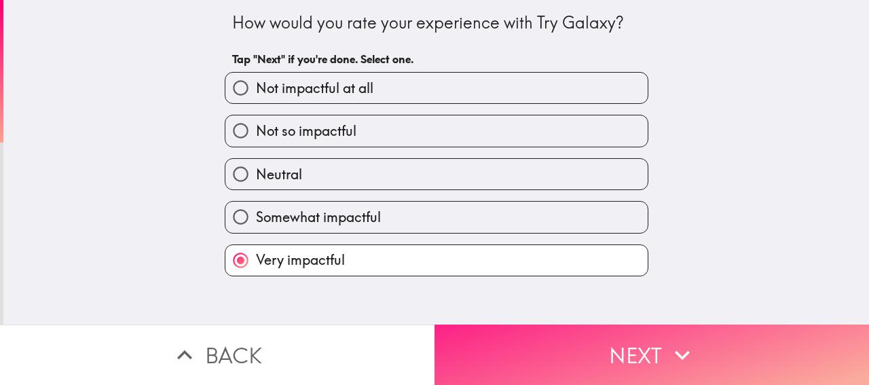
click at [532, 343] on button "Next" at bounding box center [652, 355] width 435 height 60
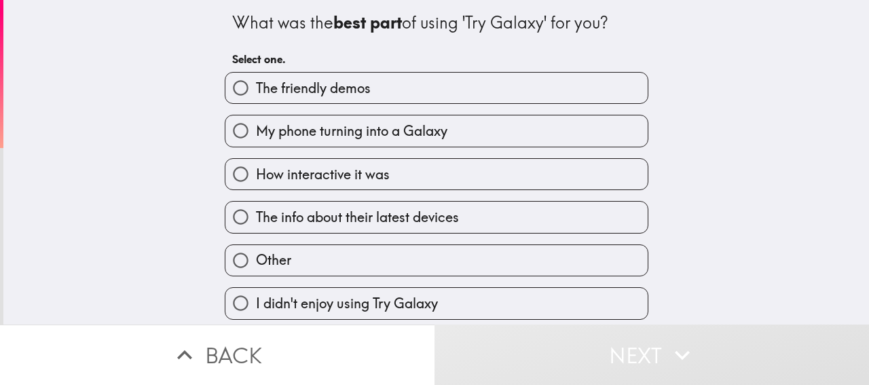
click at [330, 217] on span "The info about their latest devices" at bounding box center [357, 217] width 203 height 19
click at [256, 217] on input "The info about their latest devices" at bounding box center [240, 217] width 31 height 31
radio input "true"
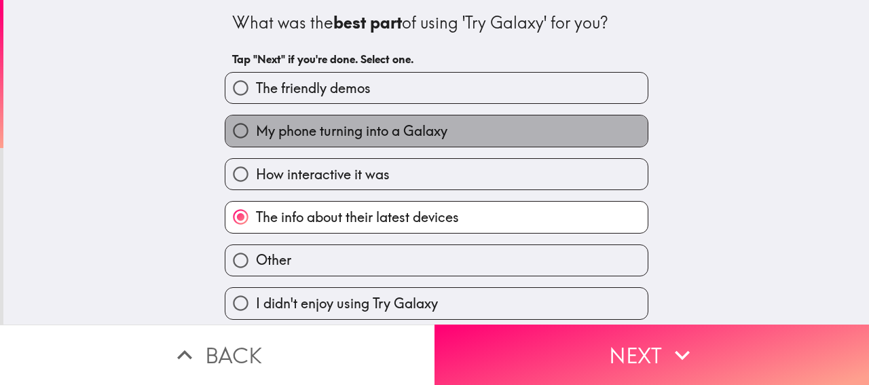
drag, startPoint x: 382, startPoint y: 128, endPoint x: 490, endPoint y: 280, distance: 186.5
click at [384, 128] on span "My phone turning into a Galaxy" at bounding box center [351, 131] width 191 height 19
click at [256, 128] on input "My phone turning into a Galaxy" at bounding box center [240, 130] width 31 height 31
radio input "true"
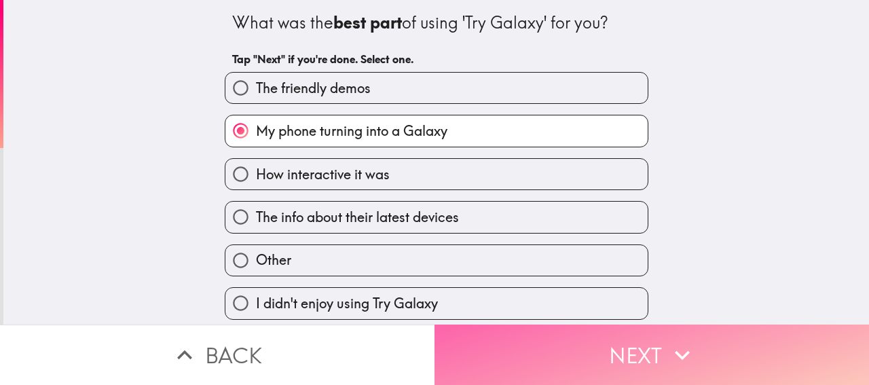
click at [534, 344] on button "Next" at bounding box center [652, 355] width 435 height 60
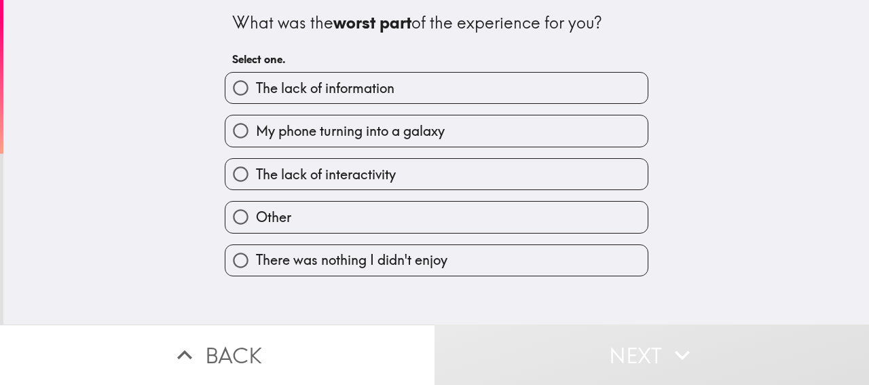
click at [346, 89] on span "The lack of information" at bounding box center [325, 88] width 139 height 19
click at [256, 89] on input "The lack of information" at bounding box center [240, 88] width 31 height 31
radio input "true"
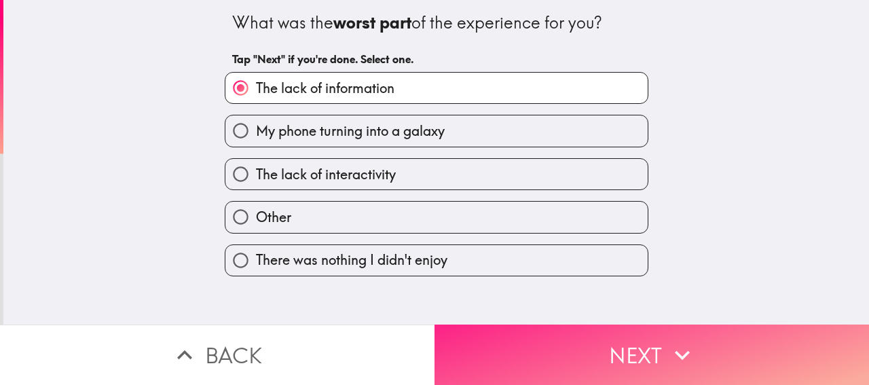
click at [530, 352] on button "Next" at bounding box center [652, 355] width 435 height 60
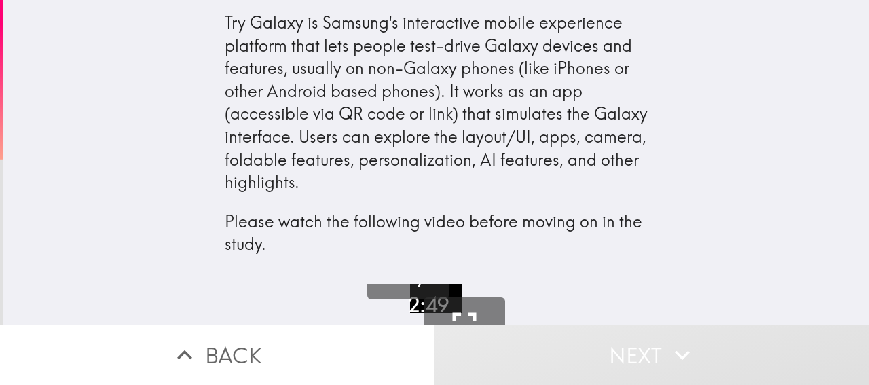
click at [346, 133] on div "Try Galaxy is Samsung's interactive mobile experience platform that lets people…" at bounding box center [437, 134] width 424 height 244
click at [400, 204] on div "Try Galaxy is Samsung's interactive mobile experience platform that lets people…" at bounding box center [437, 134] width 424 height 244
click at [420, 278] on div "Try Galaxy is Samsung's interactive mobile experience platform that lets people…" at bounding box center [436, 147] width 435 height 273
click at [416, 294] on button "Play" at bounding box center [407, 258] width 81 height 81
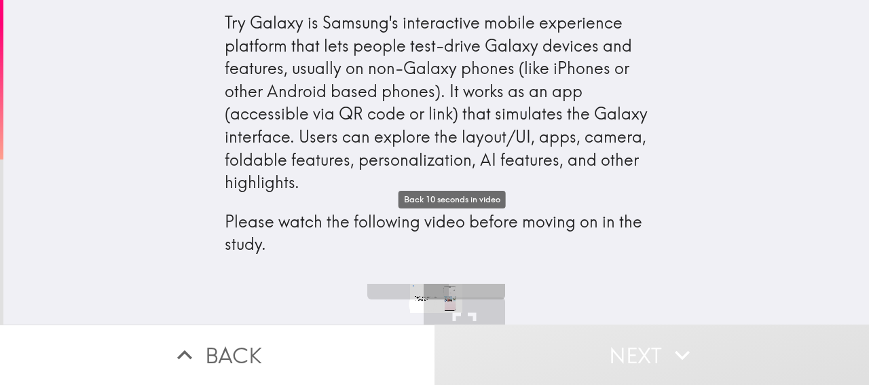
click at [439, 293] on button "10 Back" at bounding box center [464, 258] width 81 height 81
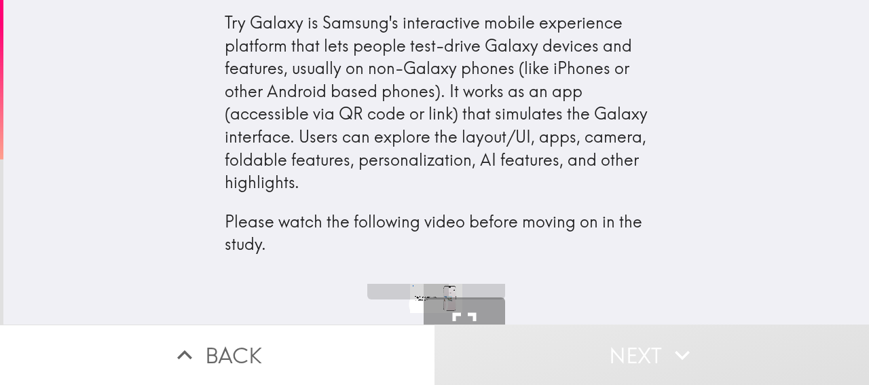
click at [432, 301] on button "Fullscreen" at bounding box center [464, 337] width 81 height 81
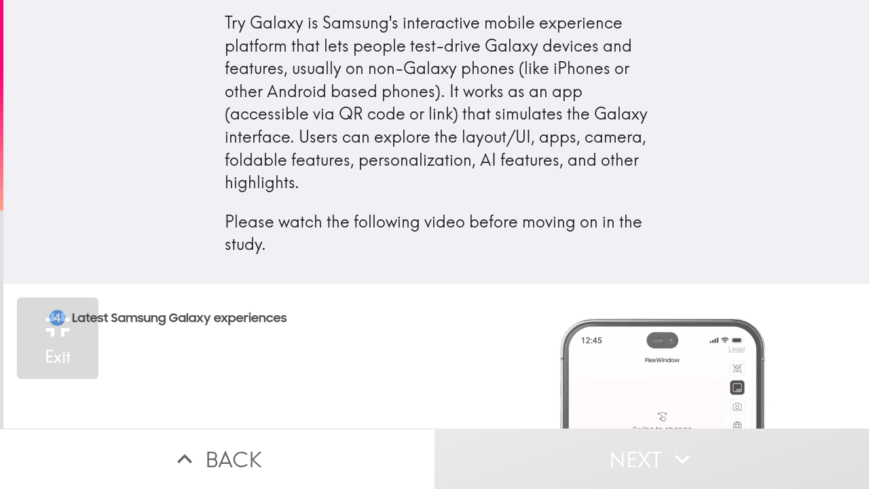
drag, startPoint x: 399, startPoint y: 292, endPoint x: 399, endPoint y: 369, distance: 76.7
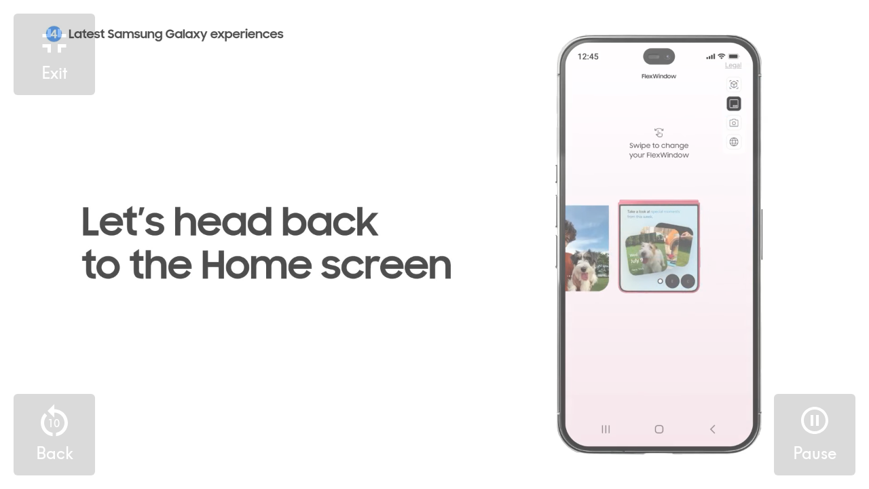
click at [399, 369] on video "button" at bounding box center [434, 244] width 869 height 489
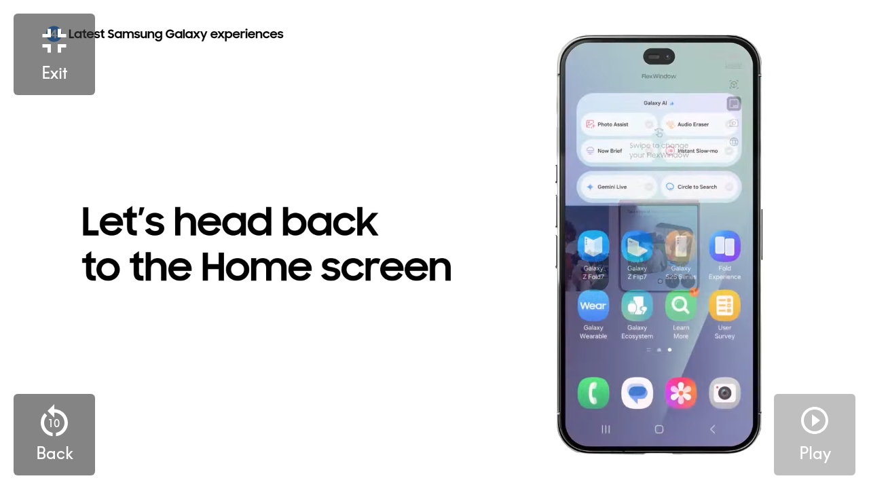
click at [821, 384] on icon "button" at bounding box center [814, 420] width 33 height 33
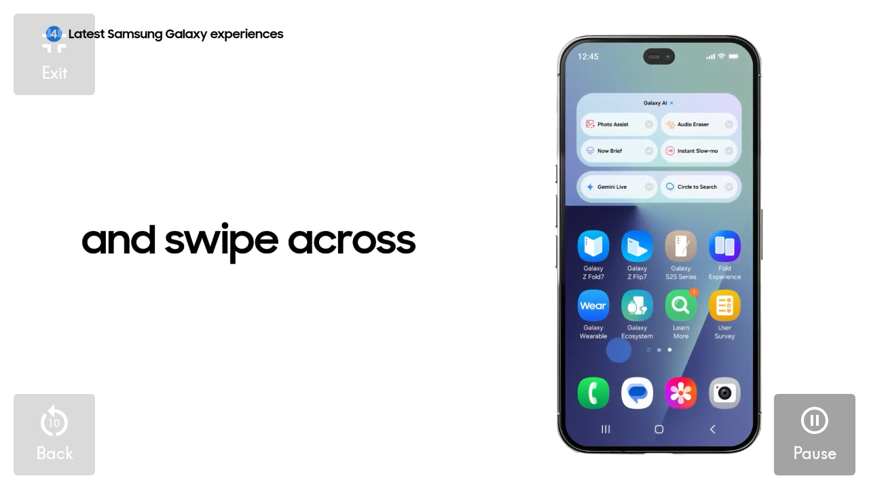
click at [474, 259] on video "button" at bounding box center [434, 244] width 869 height 489
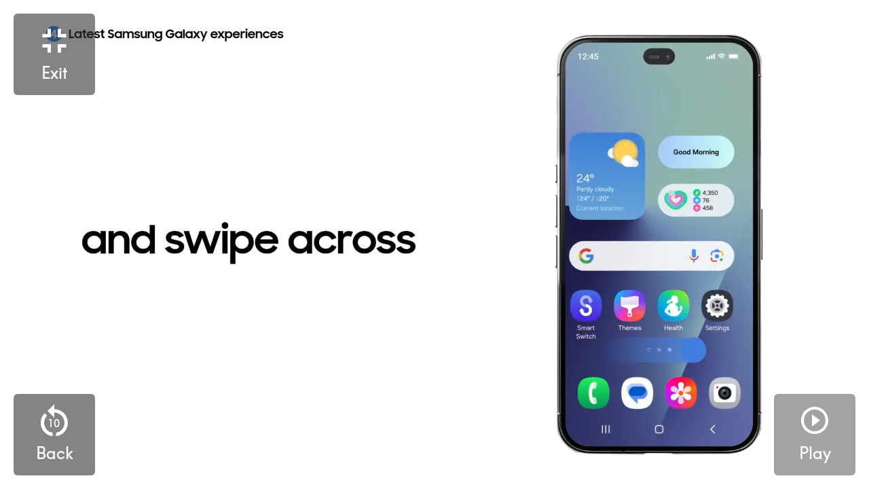
drag, startPoint x: 282, startPoint y: 359, endPoint x: 291, endPoint y: 363, distance: 10.3
click at [290, 363] on video "button" at bounding box center [434, 244] width 869 height 489
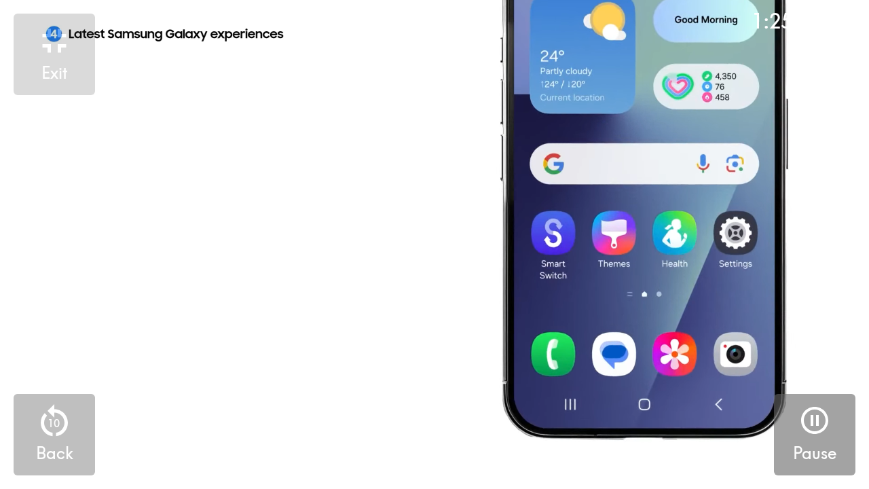
drag, startPoint x: 49, startPoint y: 426, endPoint x: 60, endPoint y: 424, distance: 11.9
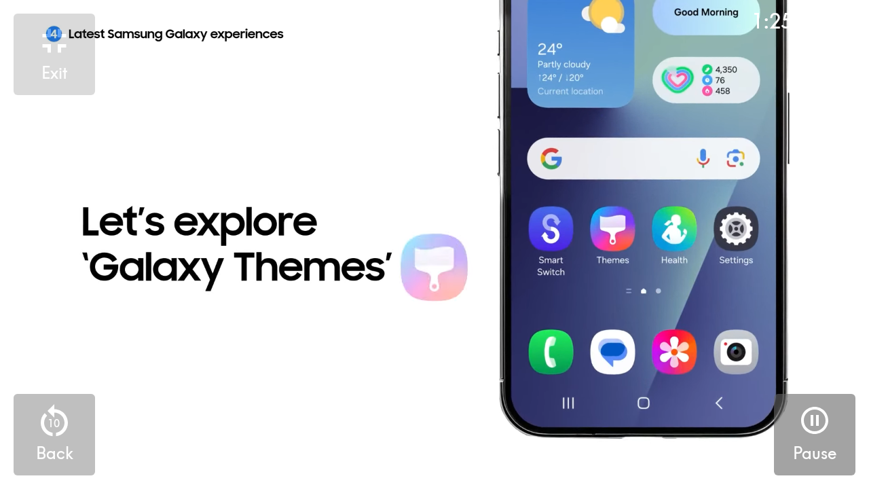
click at [50, 384] on p "10" at bounding box center [54, 423] width 12 height 15
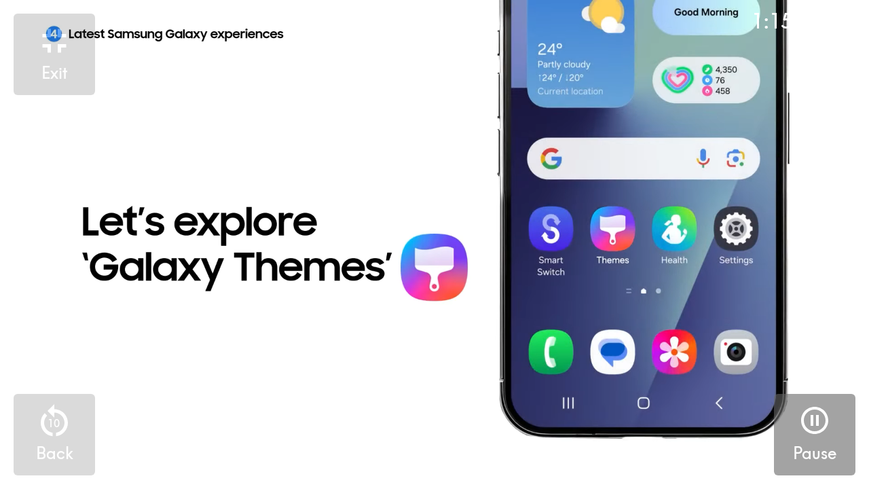
click at [792, 384] on button "Pause" at bounding box center [814, 434] width 81 height 81
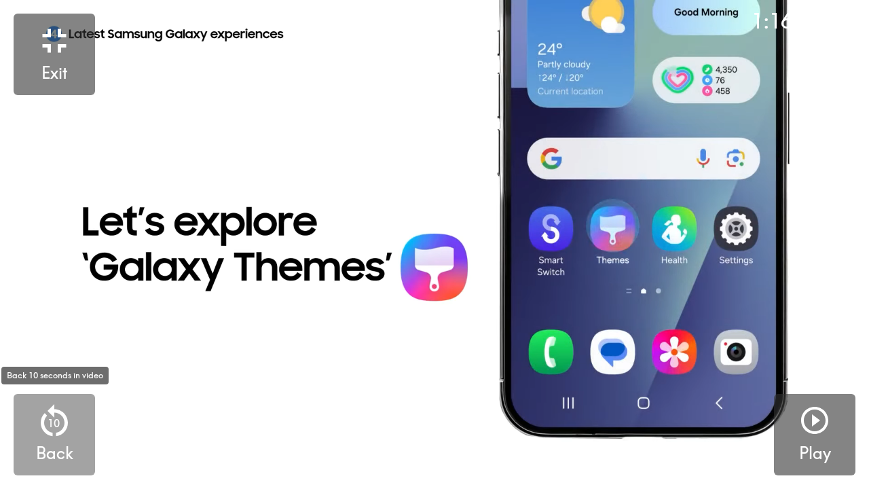
click at [78, 384] on button "10 Back" at bounding box center [54, 434] width 81 height 81
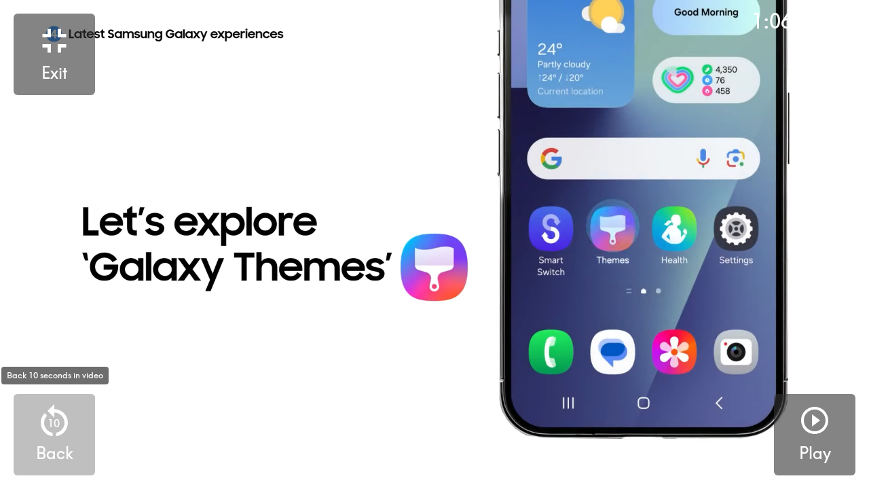
click at [60, 384] on icon "button" at bounding box center [54, 420] width 27 height 32
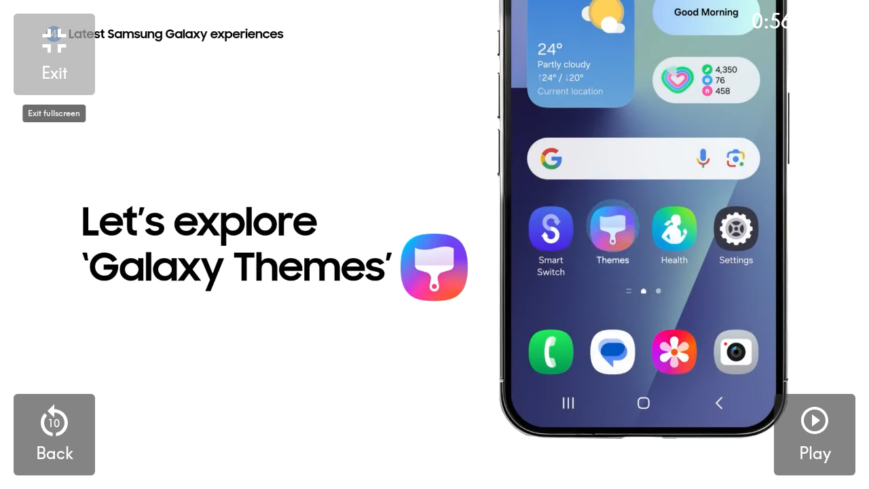
click at [60, 58] on icon "button" at bounding box center [54, 40] width 41 height 41
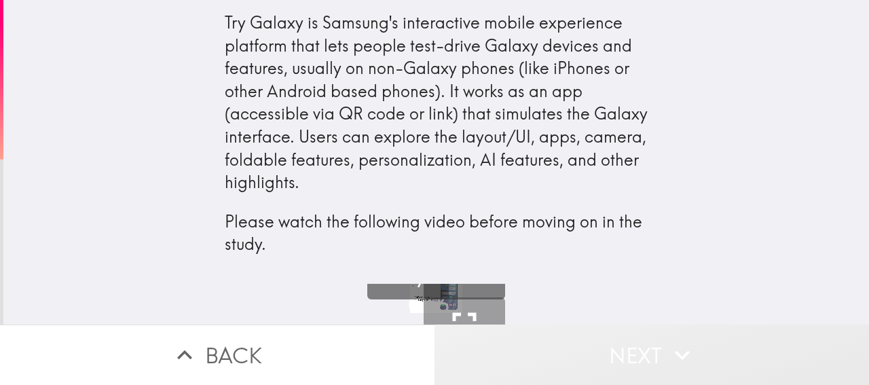
click at [601, 368] on button "Next" at bounding box center [652, 355] width 435 height 60
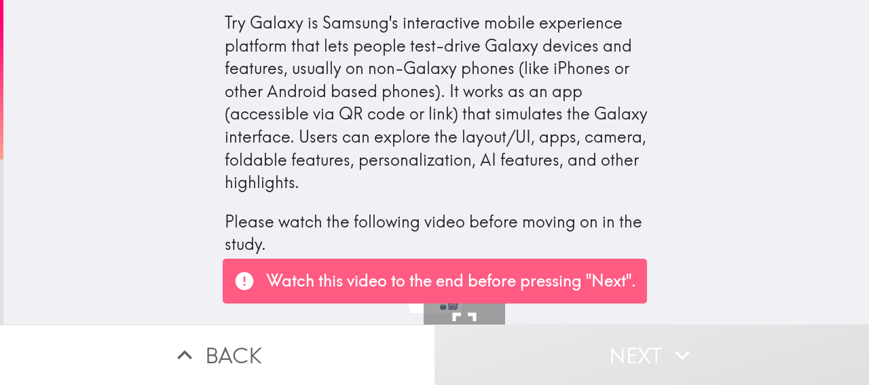
click at [511, 150] on div "Try Galaxy is Samsung's interactive mobile experience platform that lets people…" at bounding box center [437, 134] width 424 height 244
click at [630, 337] on button "Next" at bounding box center [652, 355] width 435 height 60
click at [535, 287] on p "Watch this video to the end before pressing "Next"." at bounding box center [451, 281] width 370 height 23
click at [557, 278] on p "Watch this video to the end before pressing "Next"." at bounding box center [451, 281] width 370 height 23
drag, startPoint x: 557, startPoint y: 278, endPoint x: 401, endPoint y: 191, distance: 178.7
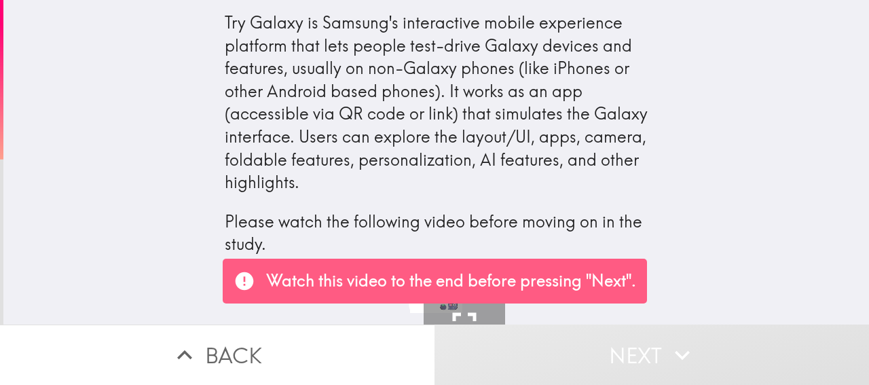
click at [403, 209] on div "Try Galaxy is Samsung's interactive mobile experience platform that lets people…" at bounding box center [434, 192] width 869 height 385
drag, startPoint x: 439, startPoint y: 268, endPoint x: 443, endPoint y: 305, distance: 36.9
click at [441, 271] on div "Watch this video to the end before pressing "Next"." at bounding box center [435, 281] width 424 height 45
drag, startPoint x: 445, startPoint y: 306, endPoint x: 465, endPoint y: 314, distance: 21.7
click at [445, 306] on icon "button" at bounding box center [464, 324] width 41 height 41
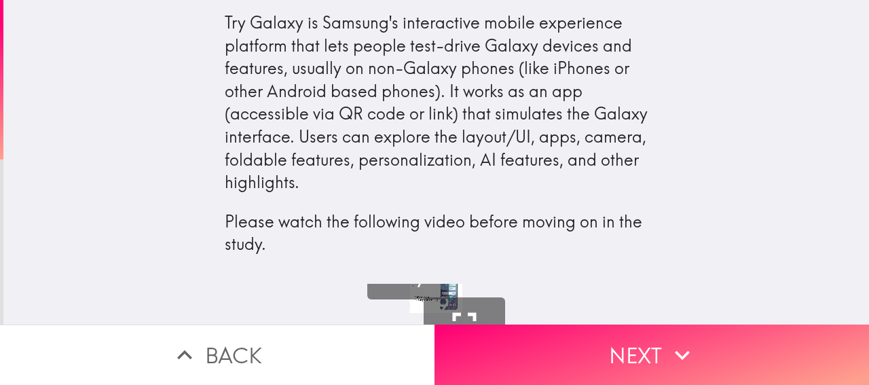
click at [637, 306] on div "2:49 Fullscreen Play" at bounding box center [436, 304] width 866 height 41
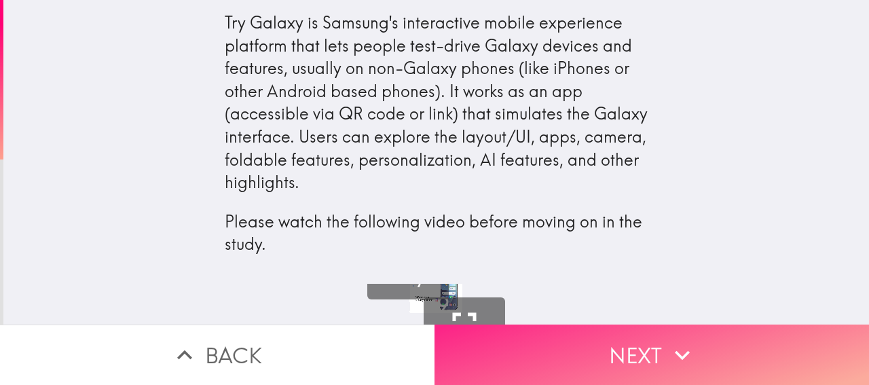
click at [628, 328] on button "Next" at bounding box center [652, 355] width 435 height 60
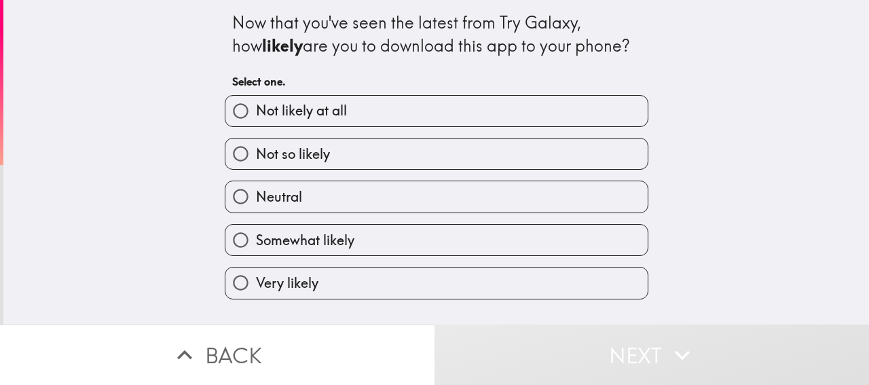
click at [437, 294] on label "Very likely" at bounding box center [436, 283] width 422 height 31
click at [256, 294] on input "Very likely" at bounding box center [240, 283] width 31 height 31
radio input "true"
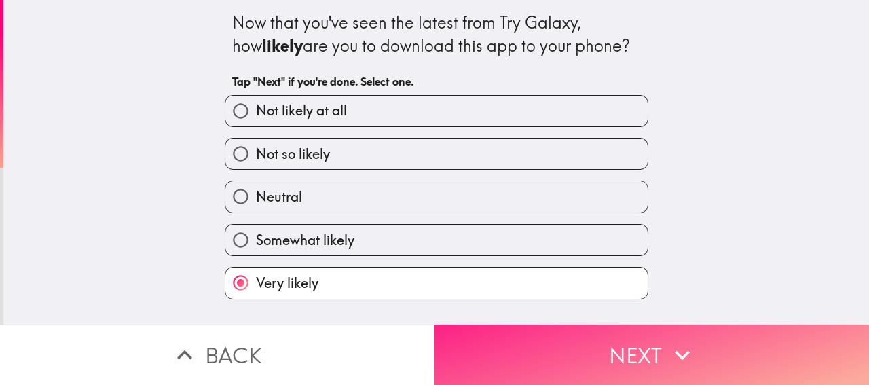
click at [616, 337] on button "Next" at bounding box center [652, 355] width 435 height 60
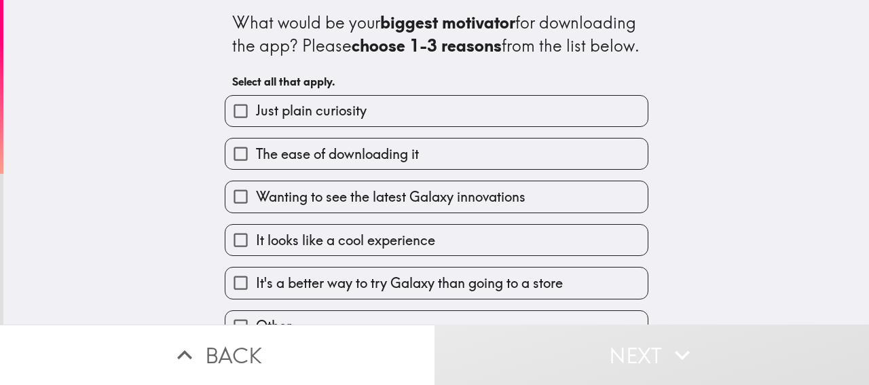
scroll to position [54, 0]
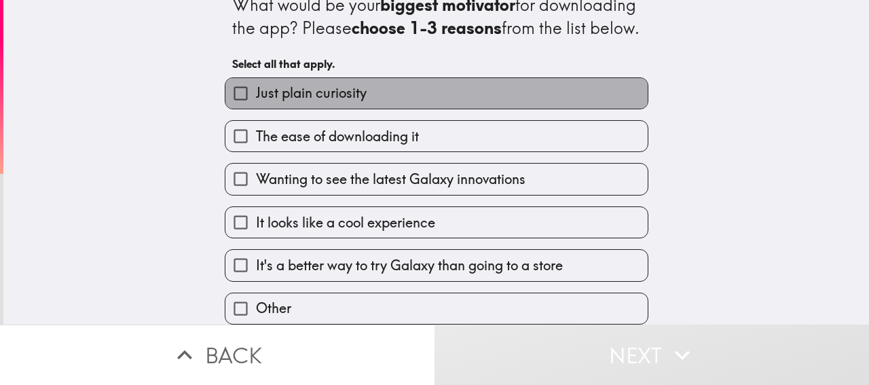
drag, startPoint x: 333, startPoint y: 89, endPoint x: 316, endPoint y: 158, distance: 70.6
click at [333, 89] on label "Just plain curiosity" at bounding box center [436, 93] width 422 height 31
click at [256, 89] on input "Just plain curiosity" at bounding box center [240, 93] width 31 height 31
checkbox input "true"
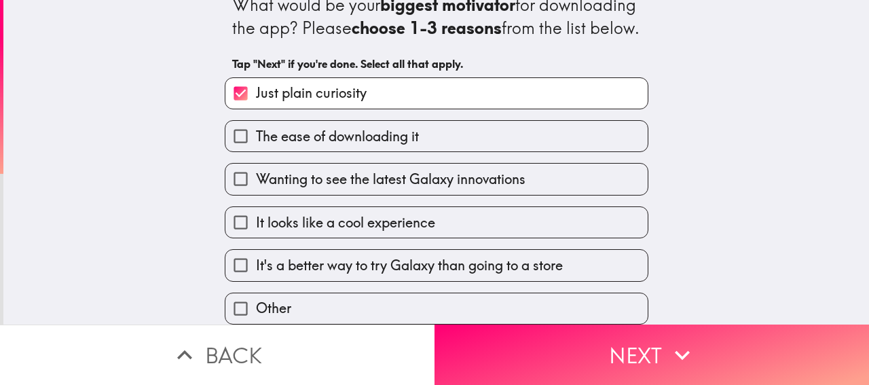
click at [321, 172] on span "Wanting to see the latest Galaxy innovations" at bounding box center [391, 179] width 270 height 19
drag, startPoint x: 344, startPoint y: 218, endPoint x: 364, endPoint y: 245, distance: 33.5
click at [352, 221] on label "It looks like a cool experience" at bounding box center [436, 222] width 422 height 31
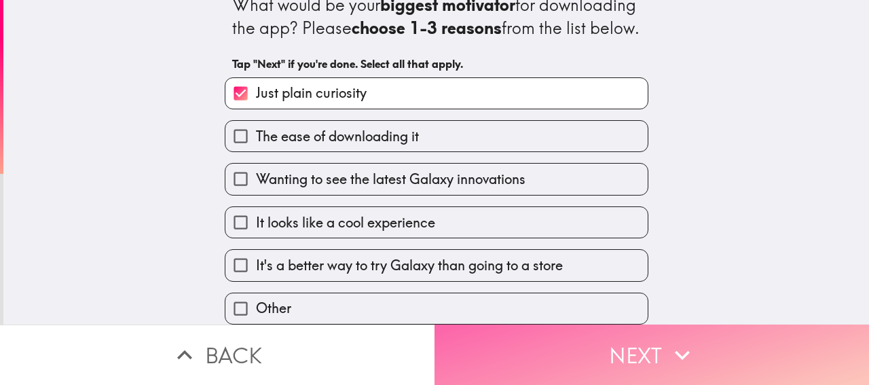
click at [549, 363] on button "Next" at bounding box center [652, 355] width 435 height 60
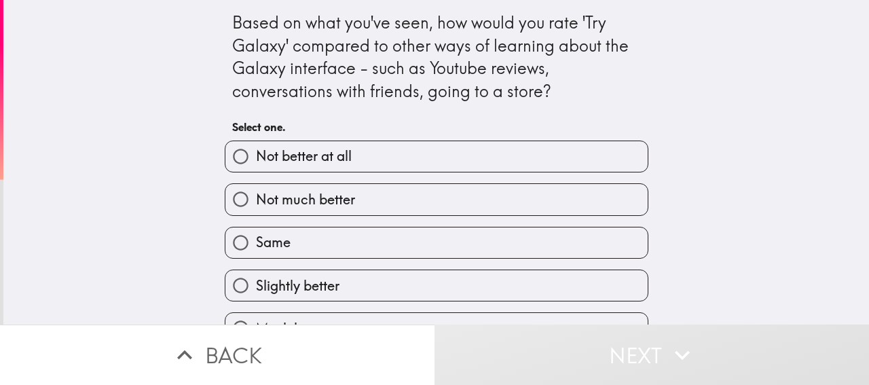
click at [327, 291] on span "Slightly better" at bounding box center [298, 285] width 84 height 19
click at [256, 291] on input "Slightly better" at bounding box center [240, 285] width 31 height 31
radio input "true"
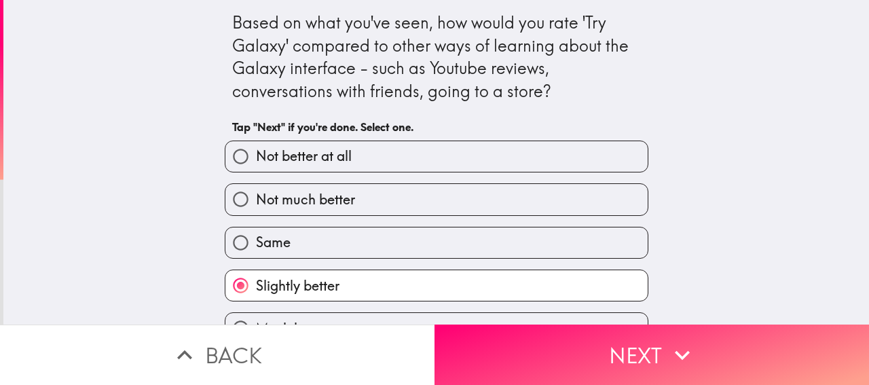
scroll to position [34, 0]
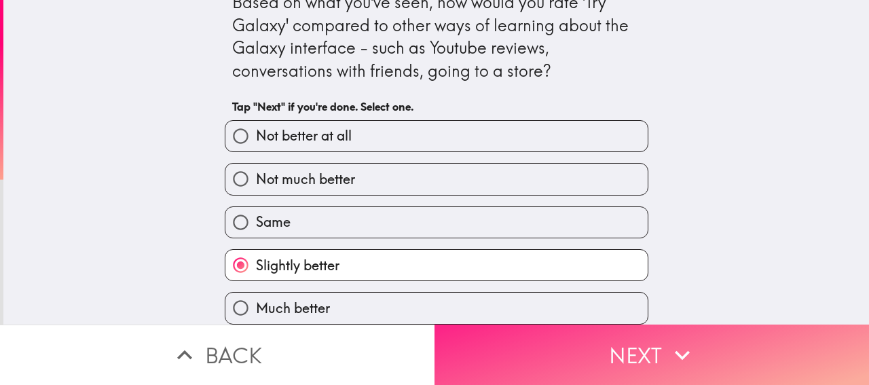
click at [590, 347] on button "Next" at bounding box center [652, 355] width 435 height 60
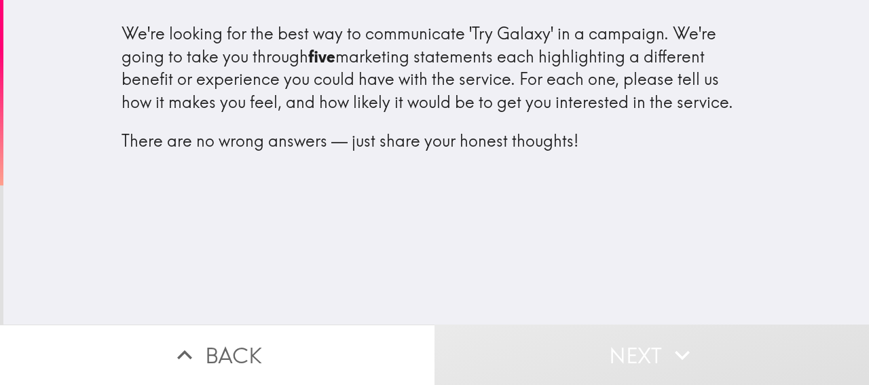
click at [393, 123] on div "We're looking for the best way to communicate 'Try Galaxy' in a campaign. We're…" at bounding box center [437, 87] width 630 height 130
click at [375, 196] on div "We're looking for the best way to communicate 'Try Galaxy' in a campaign. We're…" at bounding box center [436, 162] width 866 height 325
click at [266, 209] on div "We're looking for the best way to communicate 'Try Galaxy' in a campaign. We're…" at bounding box center [436, 162] width 866 height 325
click at [200, 228] on div "We're looking for the best way to communicate 'Try Galaxy' in a campaign. We're…" at bounding box center [436, 162] width 866 height 325
click at [325, 259] on div "We're looking for the best way to communicate 'Try Galaxy' in a campaign. We're…" at bounding box center [436, 162] width 866 height 325
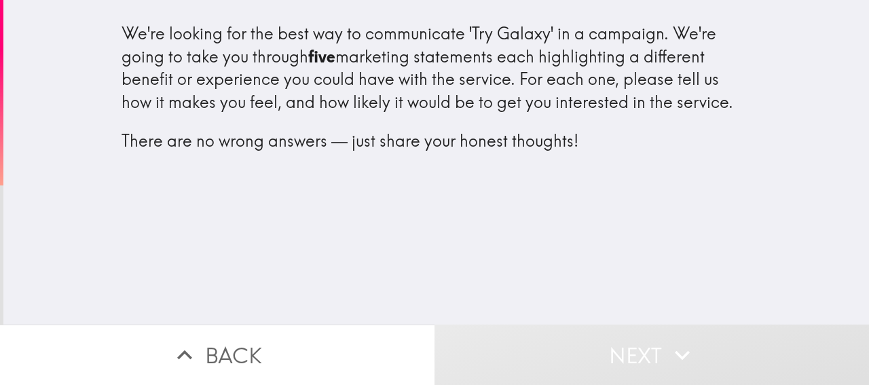
click at [335, 50] on div "We're looking for the best way to communicate 'Try Galaxy' in a campaign. We're…" at bounding box center [437, 87] width 630 height 130
drag, startPoint x: 146, startPoint y: 24, endPoint x: 157, endPoint y: 33, distance: 14.4
click at [154, 31] on div "We're looking for the best way to communicate 'Try Galaxy' in a campaign. We're…" at bounding box center [437, 87] width 630 height 130
click at [418, 143] on p "There are no wrong answers — just share your honest thoughts!" at bounding box center [437, 141] width 630 height 23
click at [441, 208] on div "We're looking for the best way to communicate 'Try Galaxy' in a campaign. We're…" at bounding box center [436, 162] width 866 height 325
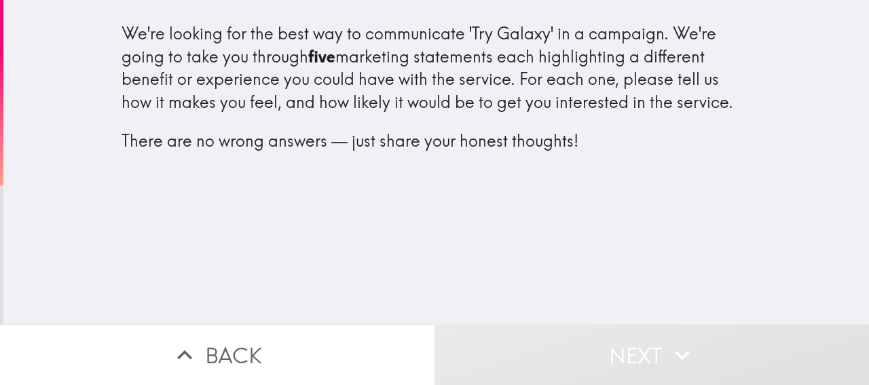
click at [570, 335] on button "Next" at bounding box center [652, 355] width 435 height 60
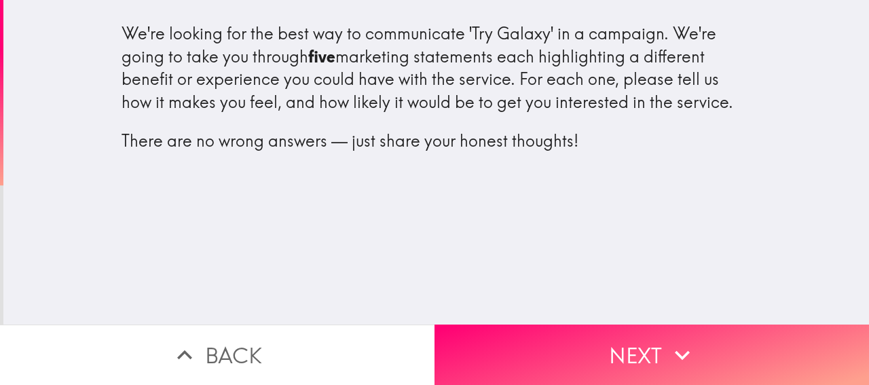
drag, startPoint x: 537, startPoint y: 276, endPoint x: 528, endPoint y: 233, distance: 44.3
click at [537, 276] on div "We're looking for the best way to communicate 'Try Galaxy' in a campaign. We're…" at bounding box center [436, 162] width 866 height 325
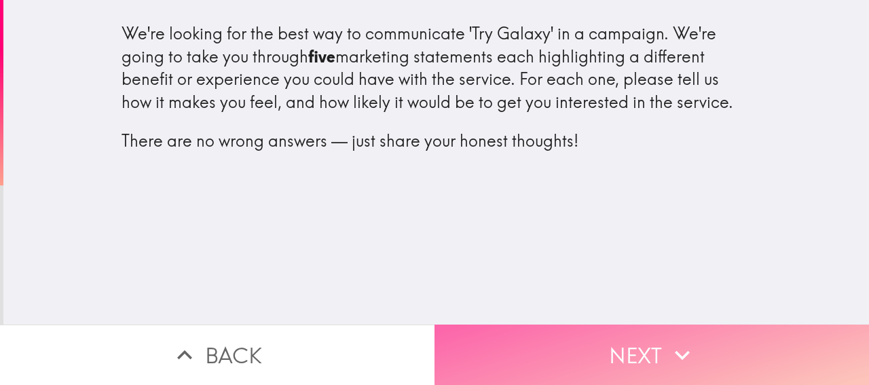
click at [578, 341] on button "Next" at bounding box center [652, 355] width 435 height 60
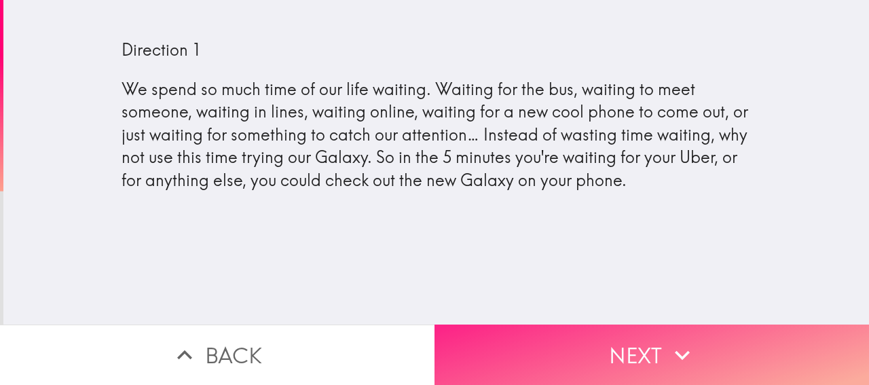
click at [573, 339] on button "Next" at bounding box center [652, 355] width 435 height 60
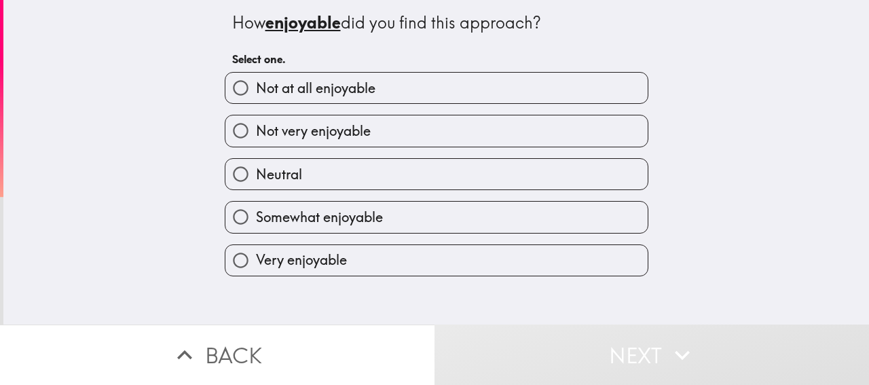
click at [375, 263] on label "Very enjoyable" at bounding box center [436, 260] width 422 height 31
click at [256, 263] on input "Very enjoyable" at bounding box center [240, 260] width 31 height 31
radio input "true"
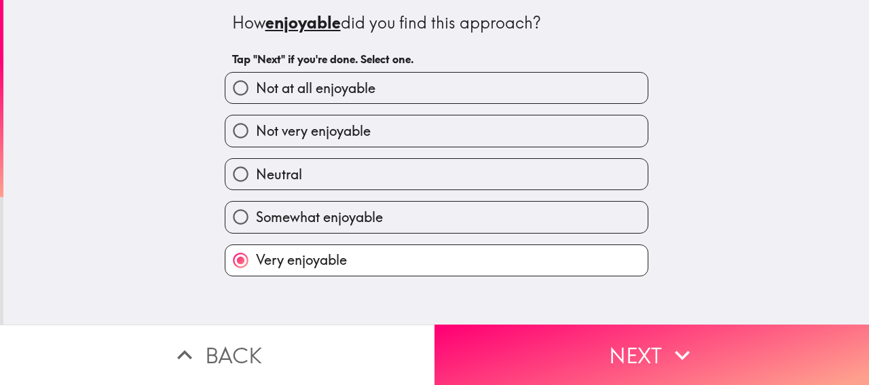
drag, startPoint x: 648, startPoint y: 337, endPoint x: 653, endPoint y: 303, distance: 35.0
click at [650, 333] on button "Next" at bounding box center [652, 355] width 435 height 60
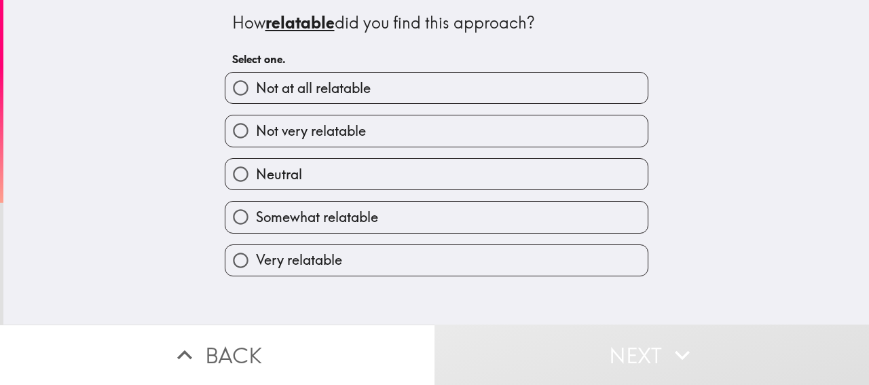
click at [299, 220] on span "Somewhat relatable" at bounding box center [317, 217] width 122 height 19
click at [256, 220] on input "Somewhat relatable" at bounding box center [240, 217] width 31 height 31
radio input "true"
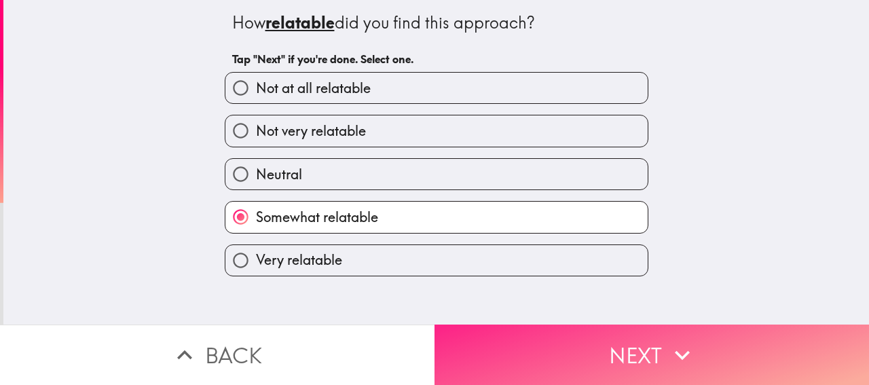
click at [610, 337] on button "Next" at bounding box center [652, 355] width 435 height 60
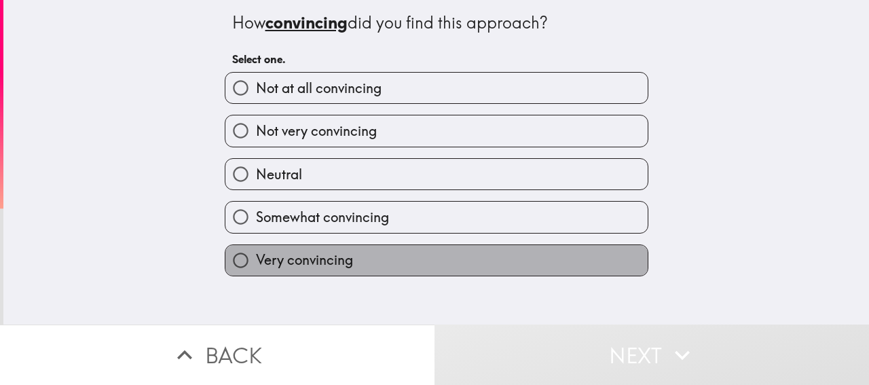
click at [371, 259] on label "Very convincing" at bounding box center [436, 260] width 422 height 31
click at [256, 259] on input "Very convincing" at bounding box center [240, 260] width 31 height 31
radio input "true"
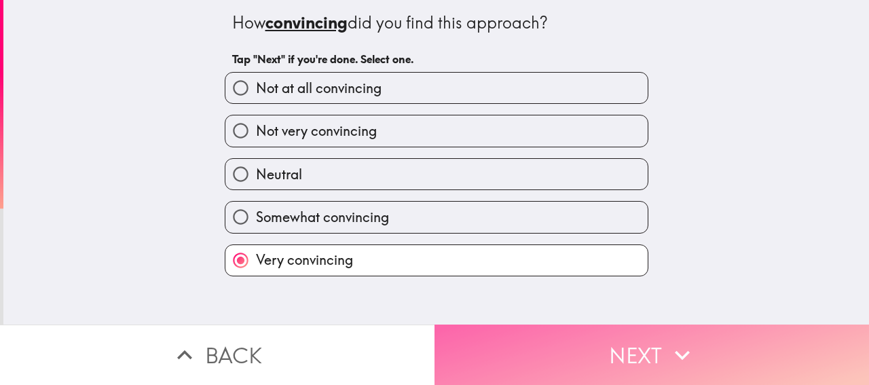
click at [601, 344] on button "Next" at bounding box center [652, 355] width 435 height 60
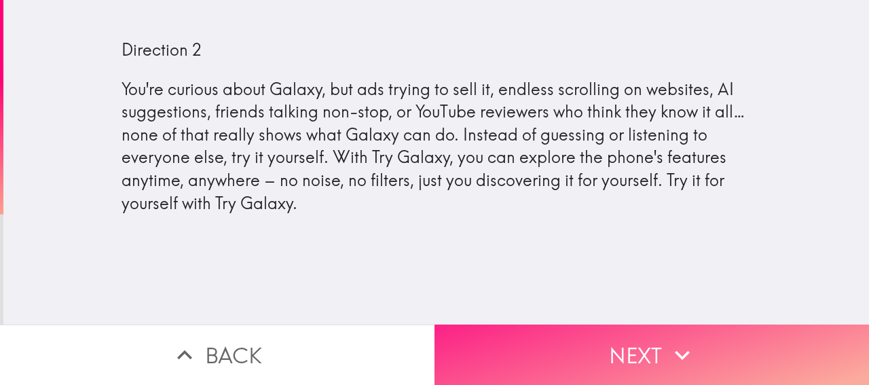
click at [667, 356] on icon "button" at bounding box center [682, 355] width 30 height 30
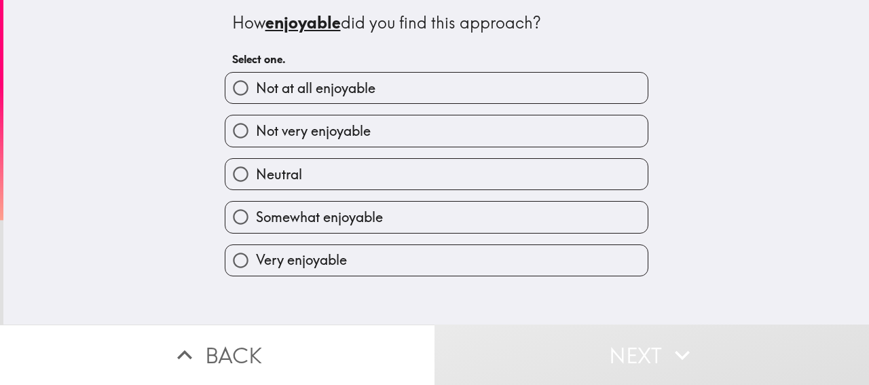
click at [325, 252] on label "Very enjoyable" at bounding box center [436, 260] width 422 height 31
click at [256, 252] on input "Very enjoyable" at bounding box center [240, 260] width 31 height 31
radio input "true"
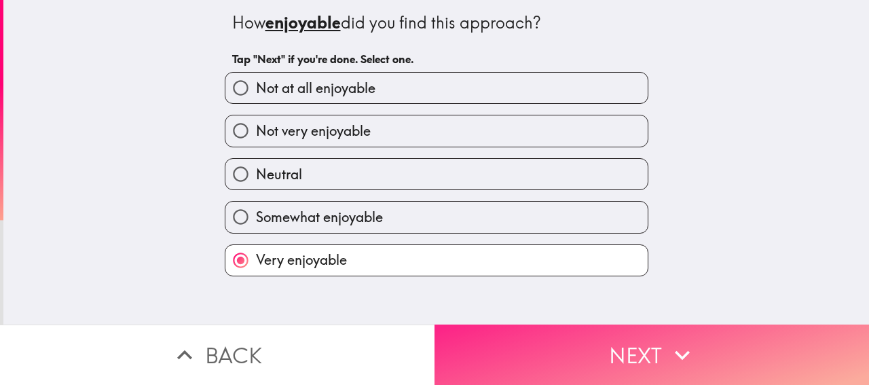
click at [618, 361] on button "Next" at bounding box center [652, 355] width 435 height 60
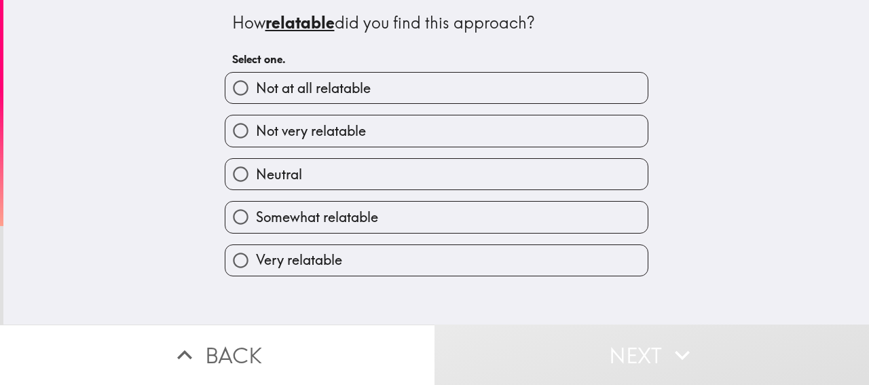
click at [299, 226] on span "Somewhat relatable" at bounding box center [317, 217] width 122 height 19
click at [256, 226] on input "Somewhat relatable" at bounding box center [240, 217] width 31 height 31
radio input "true"
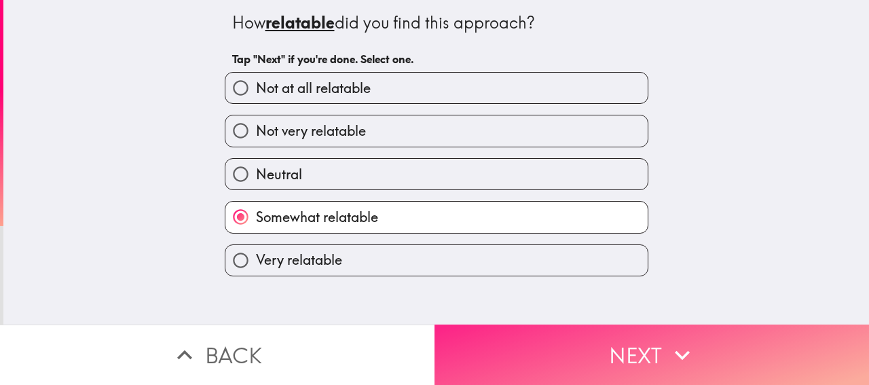
click at [646, 354] on button "Next" at bounding box center [652, 355] width 435 height 60
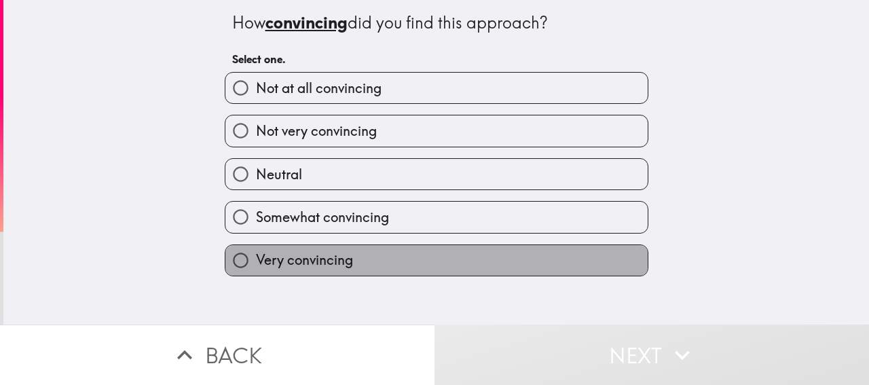
click at [343, 261] on label "Very convincing" at bounding box center [436, 260] width 422 height 31
click at [256, 261] on input "Very convincing" at bounding box center [240, 260] width 31 height 31
radio input "true"
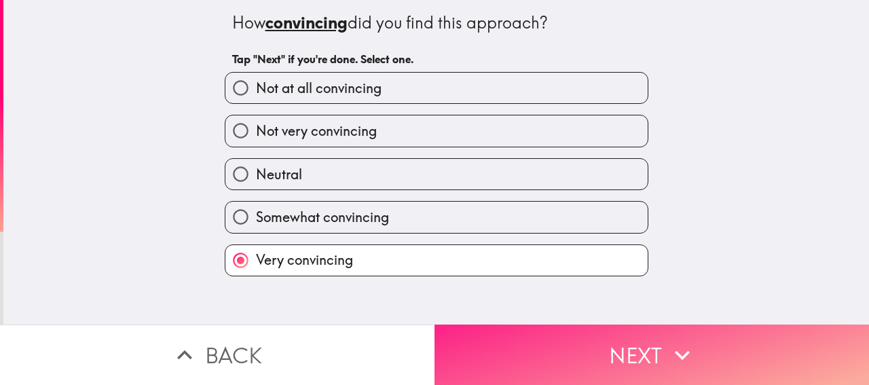
click at [590, 329] on button "Next" at bounding box center [652, 355] width 435 height 60
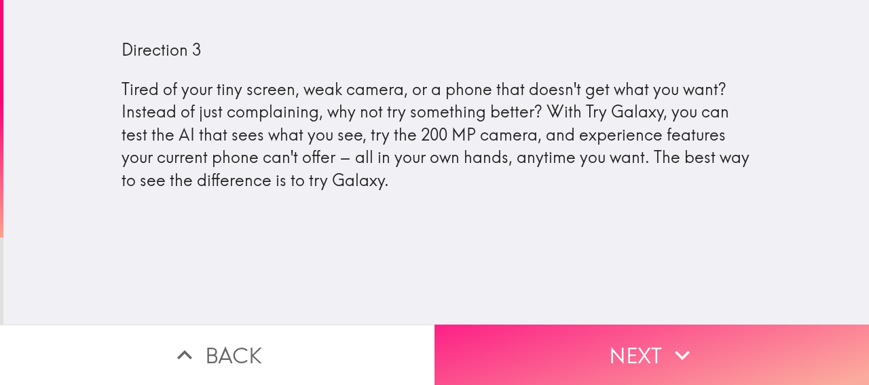
click at [705, 344] on button "Next" at bounding box center [652, 355] width 435 height 60
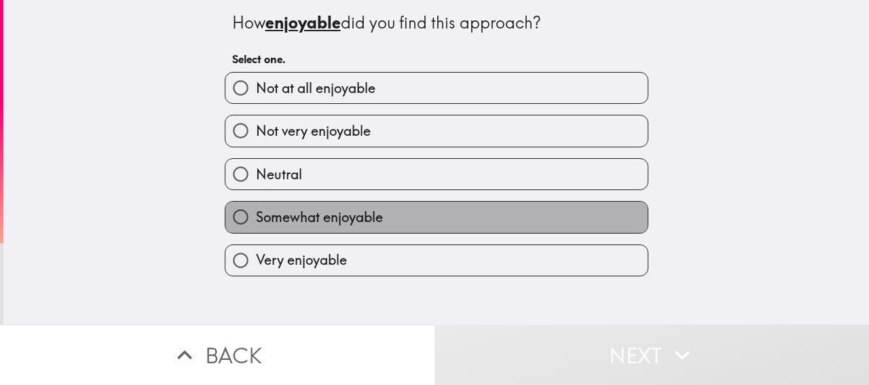
click at [286, 227] on span "Somewhat enjoyable" at bounding box center [319, 217] width 127 height 19
click at [256, 228] on input "Somewhat enjoyable" at bounding box center [240, 217] width 31 height 31
radio input "true"
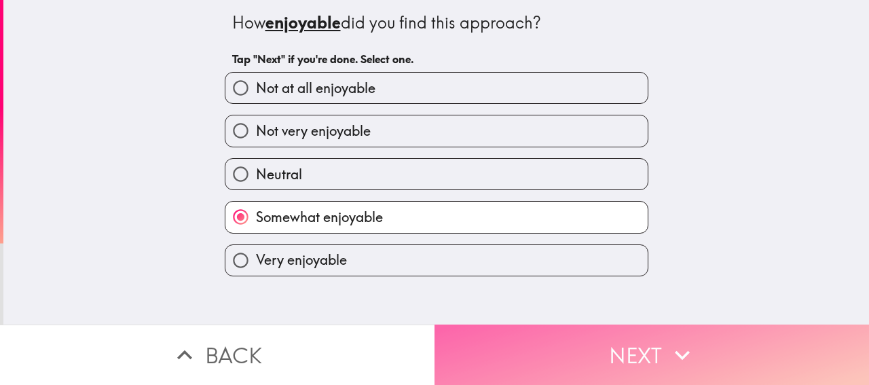
click at [557, 338] on button "Next" at bounding box center [652, 355] width 435 height 60
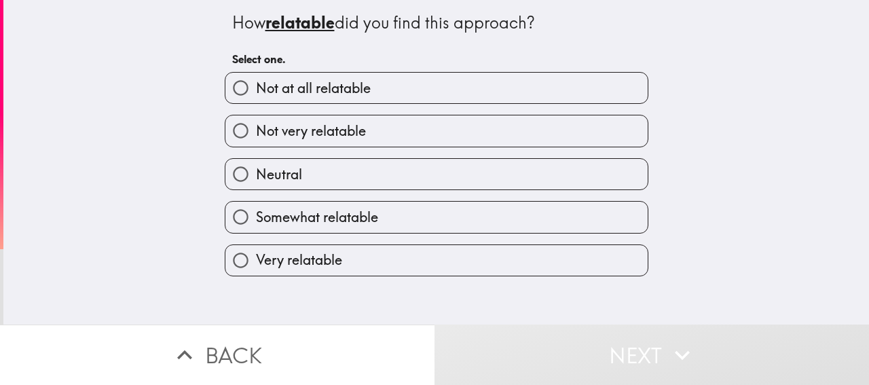
click at [344, 260] on label "Very relatable" at bounding box center [436, 260] width 422 height 31
click at [256, 260] on input "Very relatable" at bounding box center [240, 260] width 31 height 31
radio input "true"
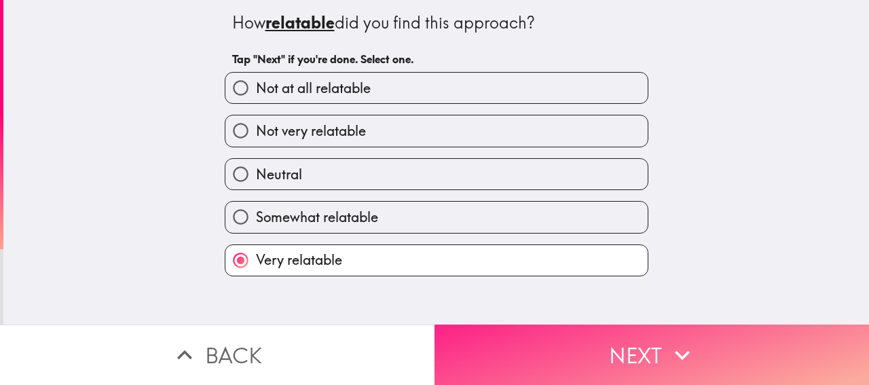
click at [537, 354] on button "Next" at bounding box center [652, 355] width 435 height 60
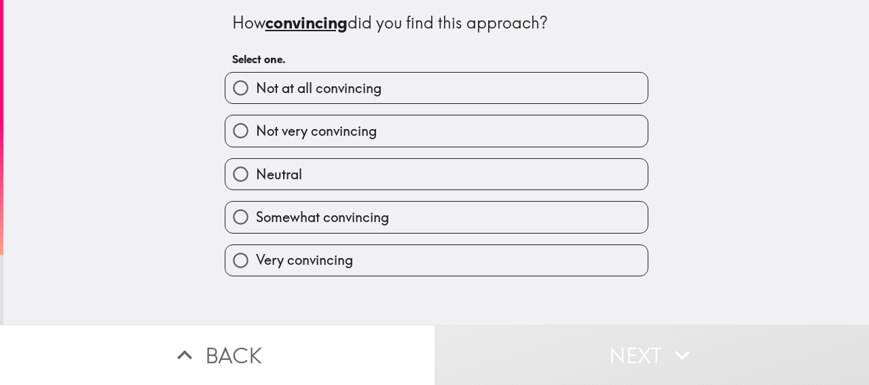
click at [341, 227] on span "Somewhat convincing" at bounding box center [322, 217] width 133 height 19
click at [256, 228] on input "Somewhat convincing" at bounding box center [240, 217] width 31 height 31
radio input "true"
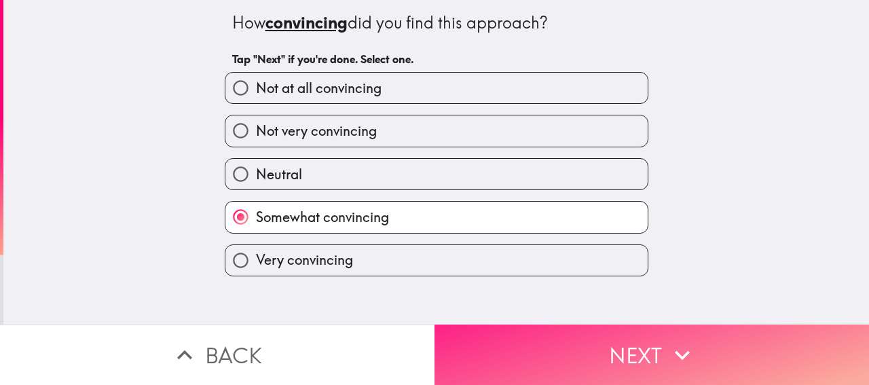
click at [528, 325] on button "Next" at bounding box center [652, 355] width 435 height 60
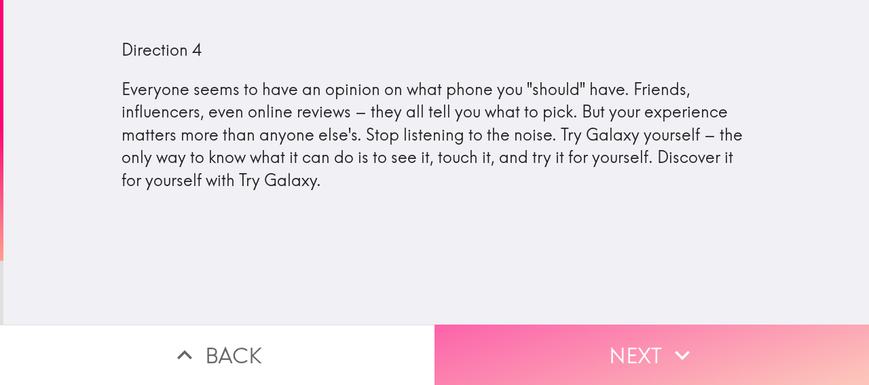
click at [596, 340] on button "Next" at bounding box center [652, 355] width 435 height 60
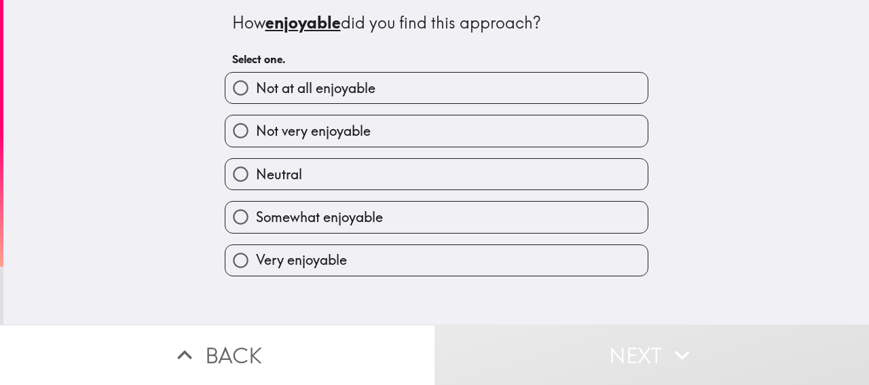
click at [361, 258] on label "Very enjoyable" at bounding box center [436, 260] width 422 height 31
click at [256, 258] on input "Very enjoyable" at bounding box center [240, 260] width 31 height 31
radio input "true"
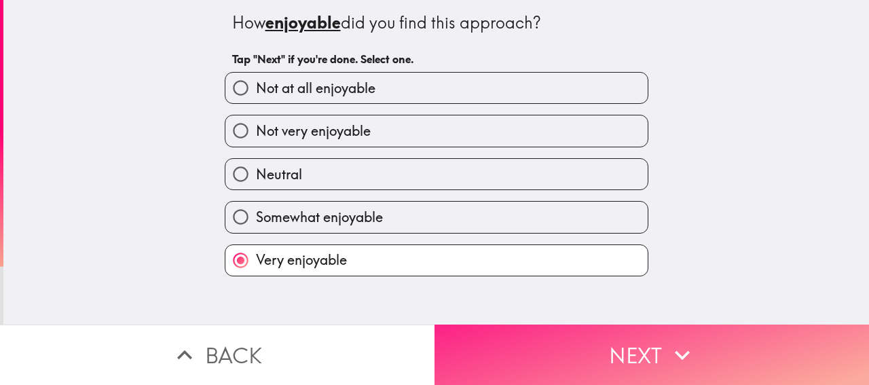
click at [570, 354] on button "Next" at bounding box center [652, 355] width 435 height 60
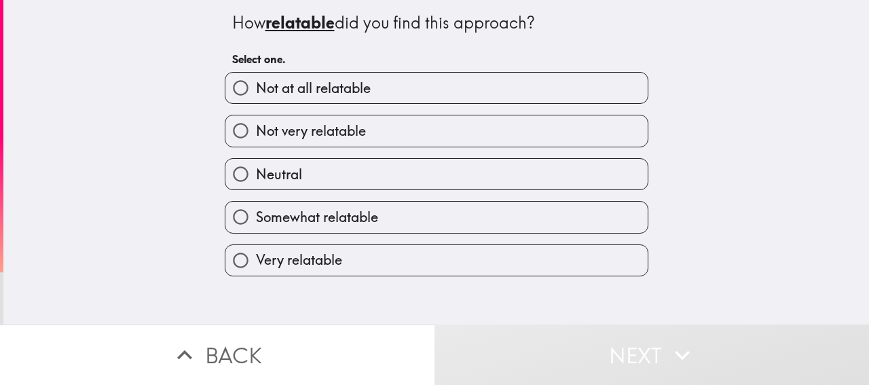
click at [302, 269] on span "Very relatable" at bounding box center [299, 260] width 86 height 19
click at [256, 269] on input "Very relatable" at bounding box center [240, 260] width 31 height 31
radio input "true"
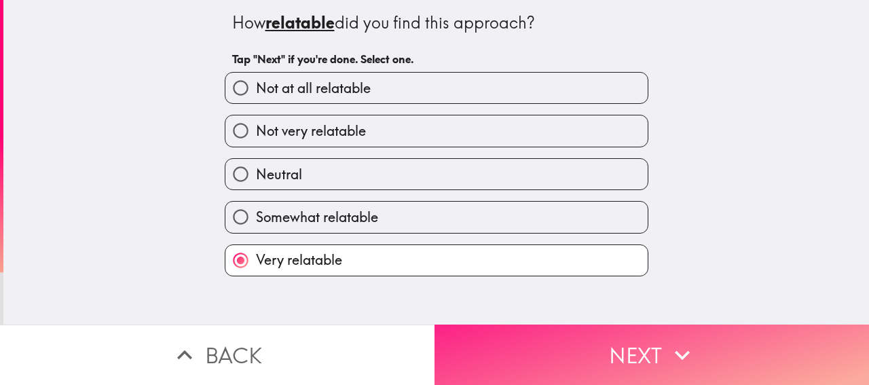
click at [678, 316] on div "How relatable did you find this approach? Tap "Next" if you're done. Select one…" at bounding box center [434, 192] width 869 height 385
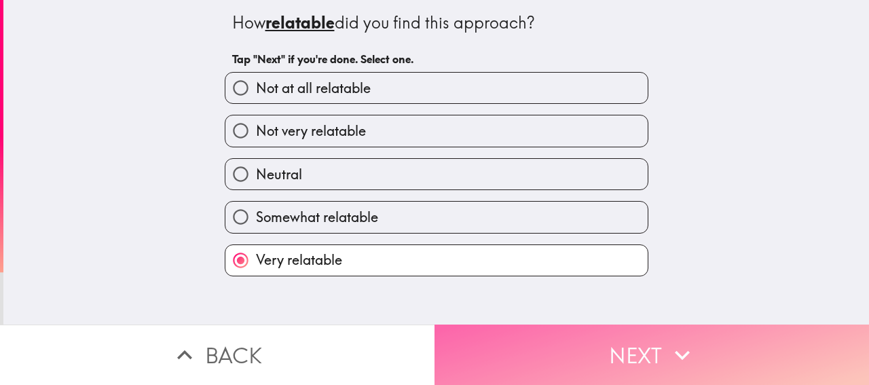
click at [679, 327] on button "Next" at bounding box center [652, 355] width 435 height 60
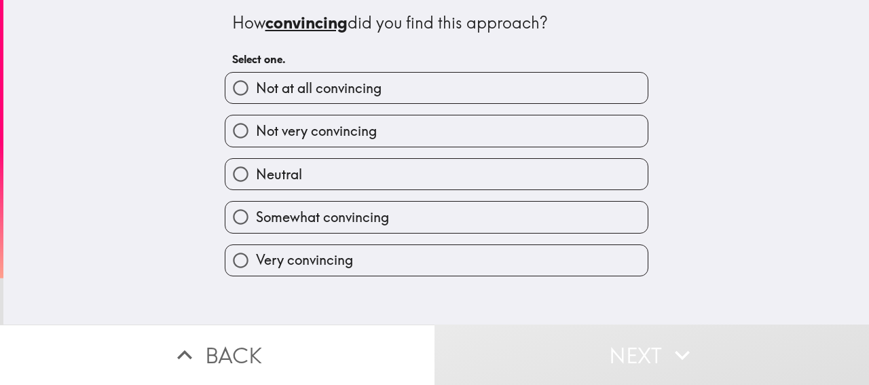
click at [344, 226] on span "Somewhat convincing" at bounding box center [322, 217] width 133 height 19
click at [256, 226] on input "Somewhat convincing" at bounding box center [240, 217] width 31 height 31
radio input "true"
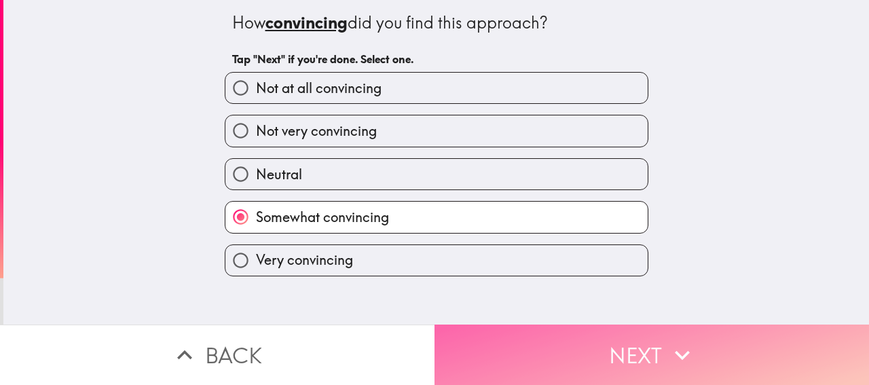
click at [581, 354] on button "Next" at bounding box center [652, 355] width 435 height 60
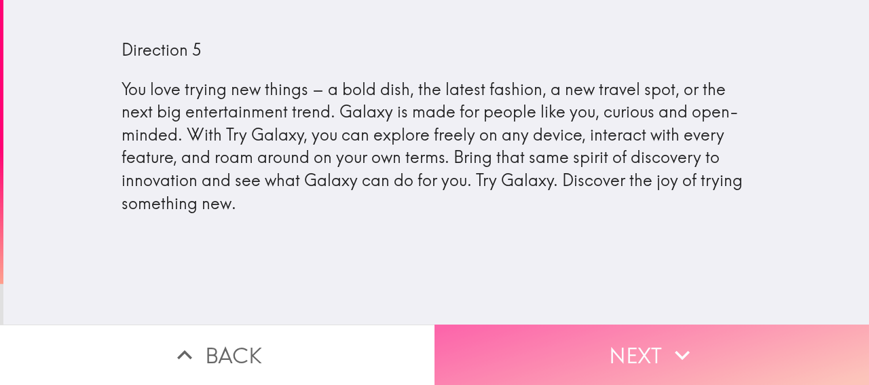
click at [530, 325] on button "Next" at bounding box center [652, 355] width 435 height 60
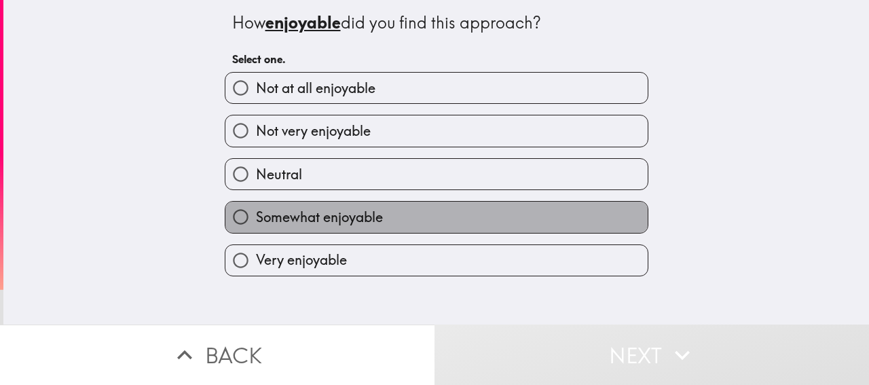
click at [377, 226] on label "Somewhat enjoyable" at bounding box center [436, 217] width 422 height 31
click at [256, 226] on input "Somewhat enjoyable" at bounding box center [240, 217] width 31 height 31
radio input "true"
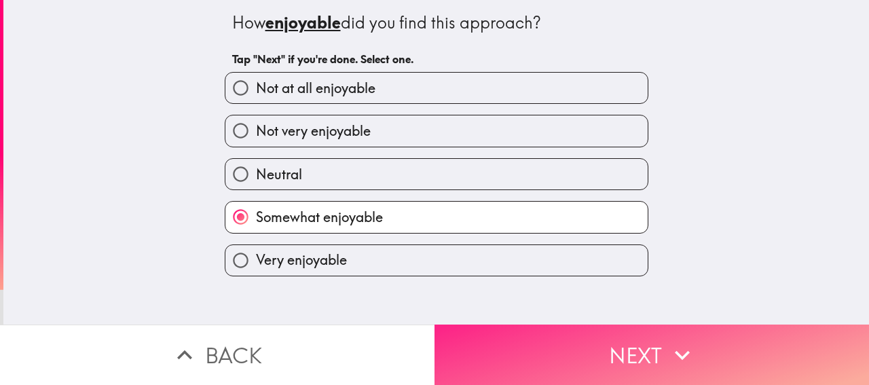
click at [601, 347] on button "Next" at bounding box center [652, 355] width 435 height 60
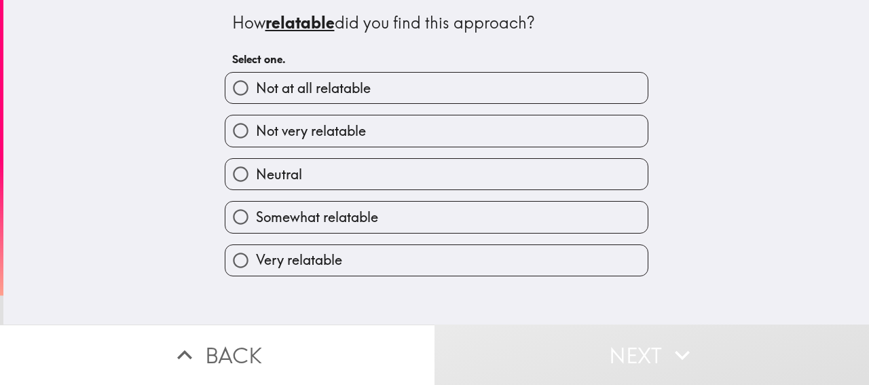
click at [373, 257] on label "Very relatable" at bounding box center [436, 260] width 422 height 31
click at [256, 257] on input "Very relatable" at bounding box center [240, 260] width 31 height 31
radio input "true"
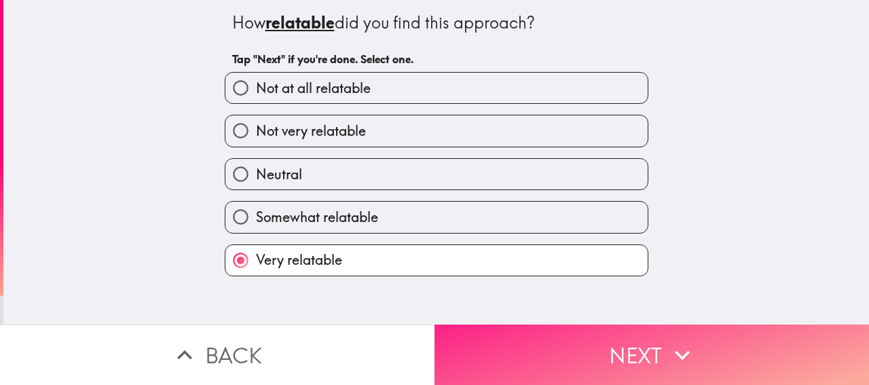
click at [554, 363] on button "Next" at bounding box center [652, 355] width 435 height 60
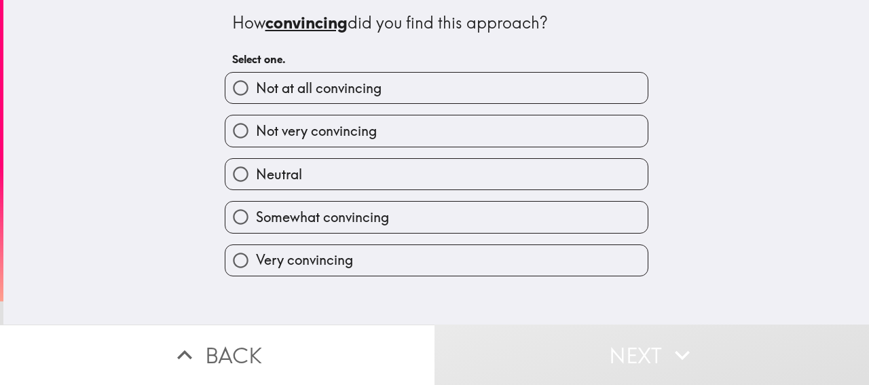
click at [306, 253] on span "Very convincing" at bounding box center [304, 260] width 97 height 19
click at [256, 253] on input "Very convincing" at bounding box center [240, 260] width 31 height 31
radio input "true"
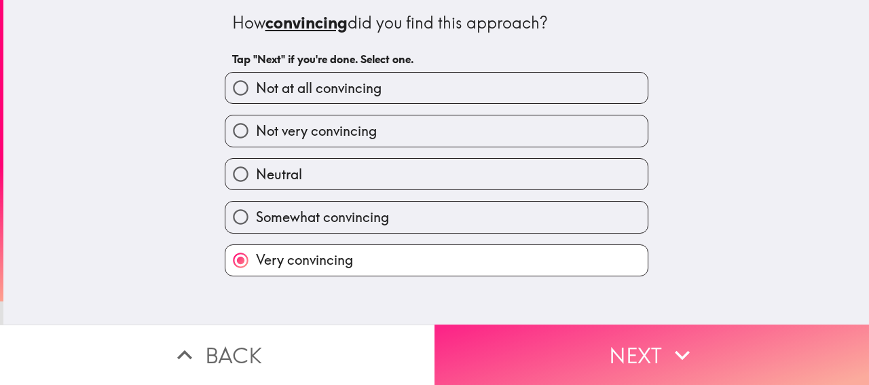
click at [731, 326] on button "Next" at bounding box center [652, 355] width 435 height 60
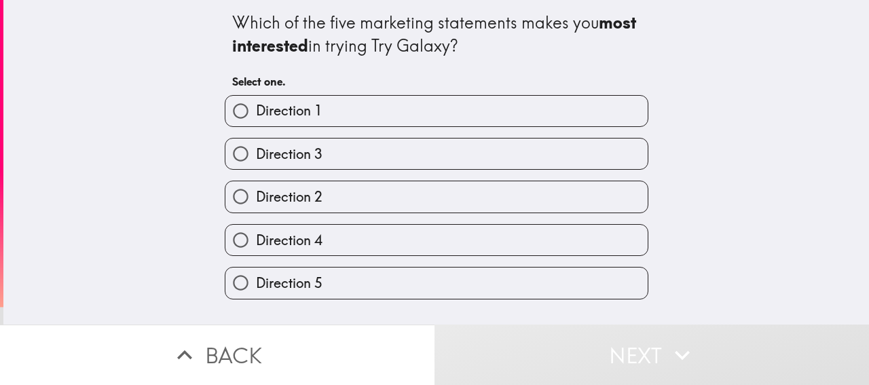
click at [323, 191] on label "Direction 2" at bounding box center [436, 196] width 422 height 31
click at [256, 191] on input "Direction 2" at bounding box center [240, 196] width 31 height 31
radio input "true"
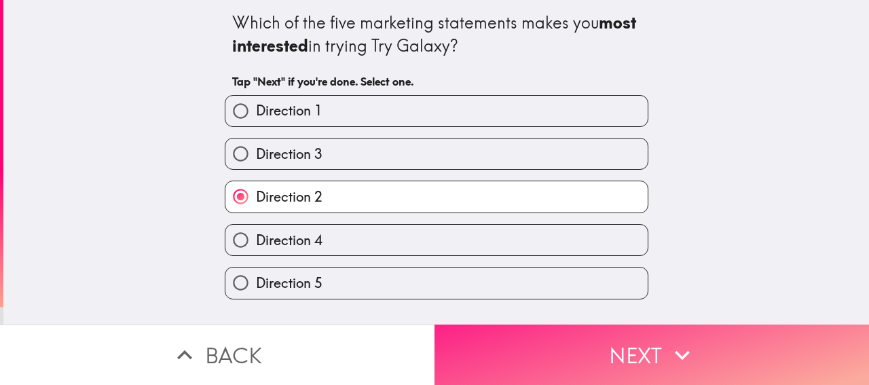
click at [611, 335] on button "Next" at bounding box center [652, 355] width 435 height 60
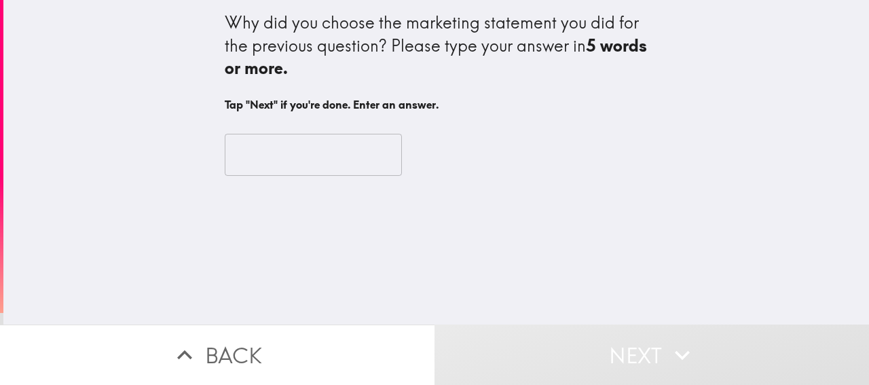
click at [311, 145] on input "text" at bounding box center [313, 155] width 177 height 42
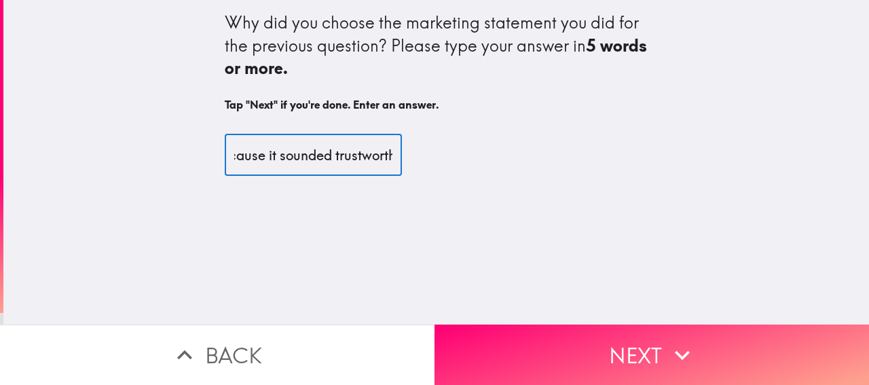
scroll to position [0, 81]
type input "I chose it because it sounded trustworthy."
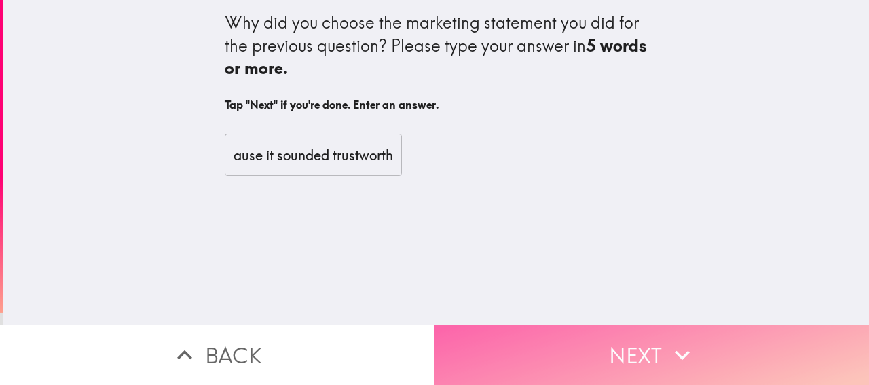
click at [552, 325] on button "Next" at bounding box center [652, 355] width 435 height 60
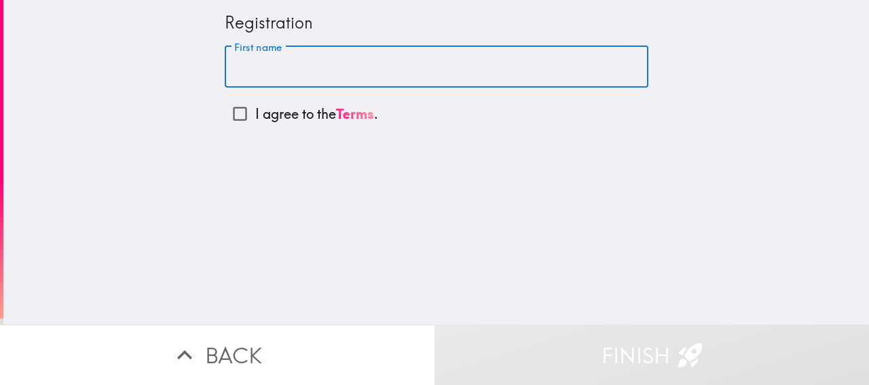
click at [300, 72] on input "First name" at bounding box center [437, 67] width 424 height 42
click at [299, 72] on input "First name" at bounding box center [437, 67] width 424 height 42
type input "[PERSON_NAME]"
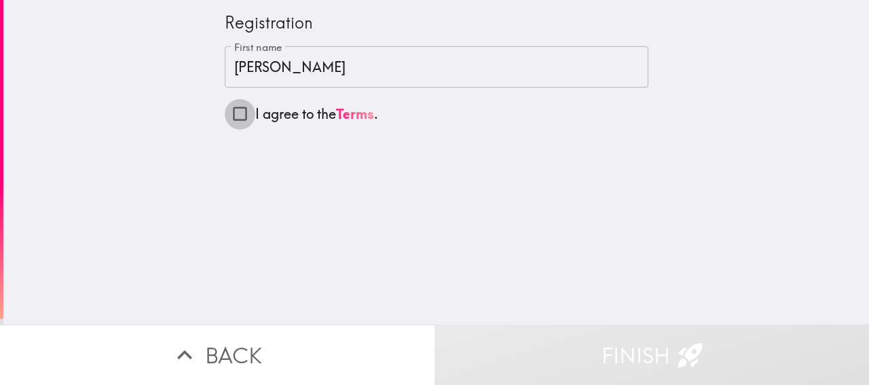
click at [229, 111] on input "I agree to the Terms ." at bounding box center [240, 113] width 31 height 31
checkbox input "true"
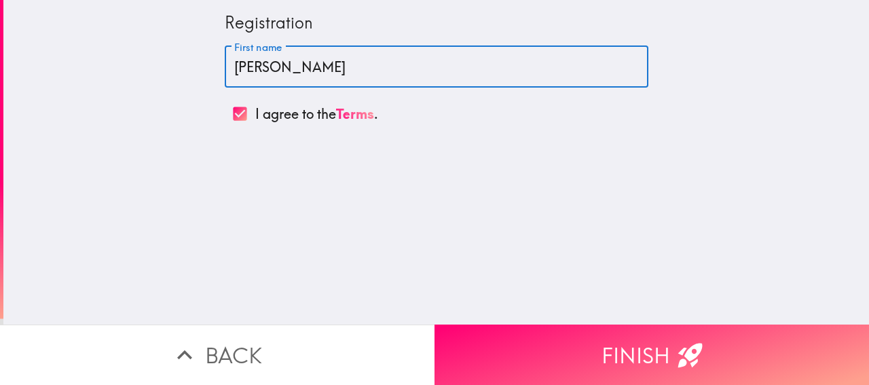
click at [330, 75] on input "[PERSON_NAME]" at bounding box center [437, 67] width 424 height 42
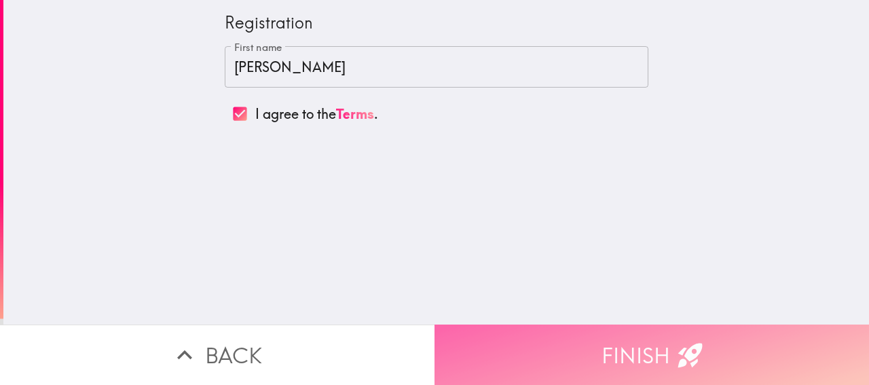
click at [534, 325] on button "Finish" at bounding box center [652, 355] width 435 height 60
